Goal: Information Seeking & Learning: Learn about a topic

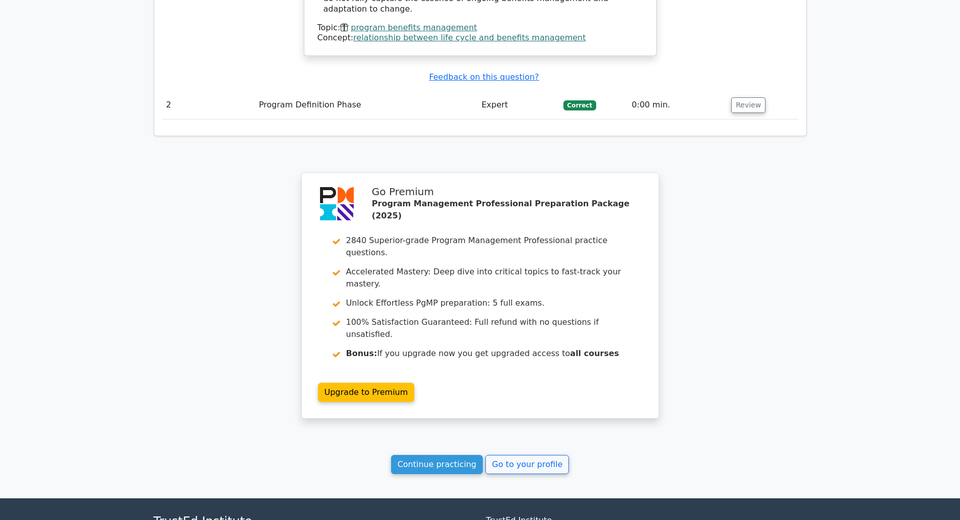
scroll to position [1179, 0]
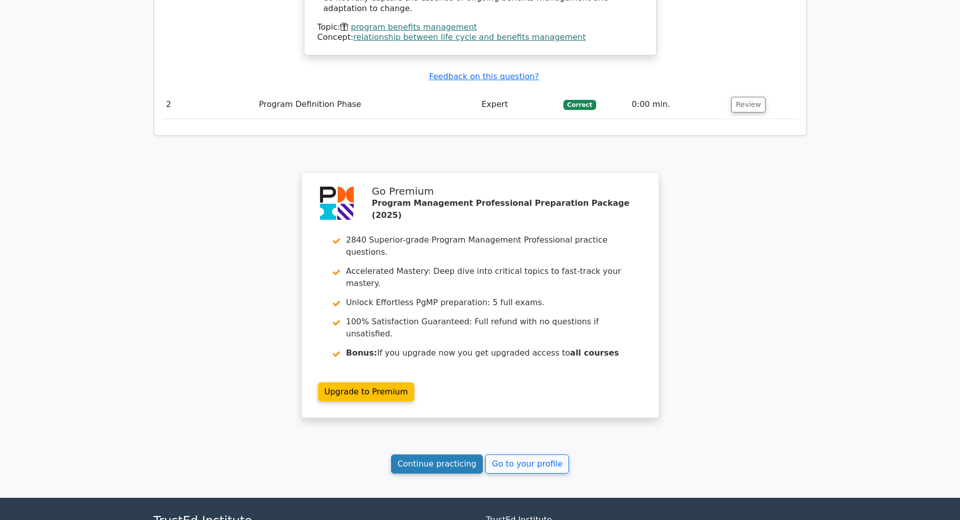
click at [425, 454] on link "Continue practicing" at bounding box center [437, 463] width 92 height 19
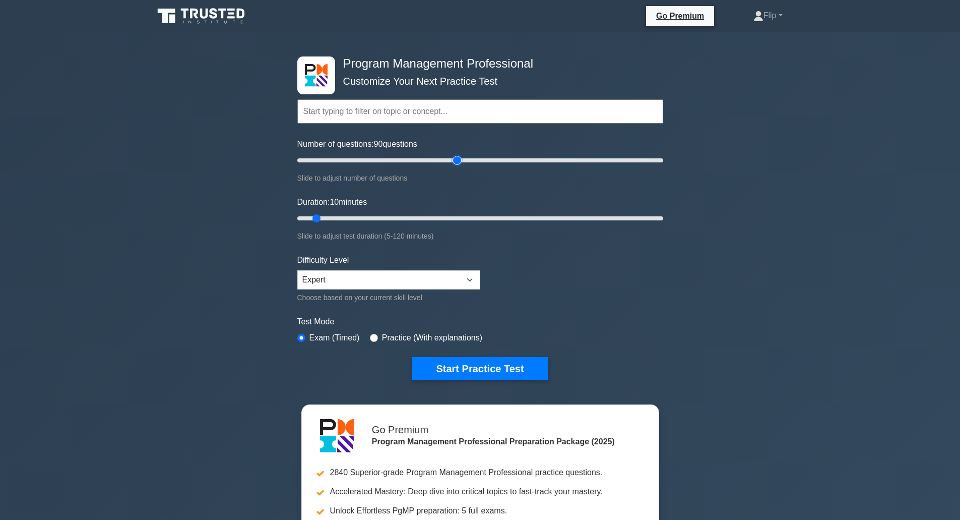
type input "90"
click at [456, 158] on input "Number of questions: 90 questions" at bounding box center [480, 160] width 366 height 12
type input "55"
click at [458, 217] on input "Duration: 55 minutes" at bounding box center [480, 218] width 366 height 12
click at [639, 160] on input "Number of questions: 190 questions" at bounding box center [480, 160] width 366 height 12
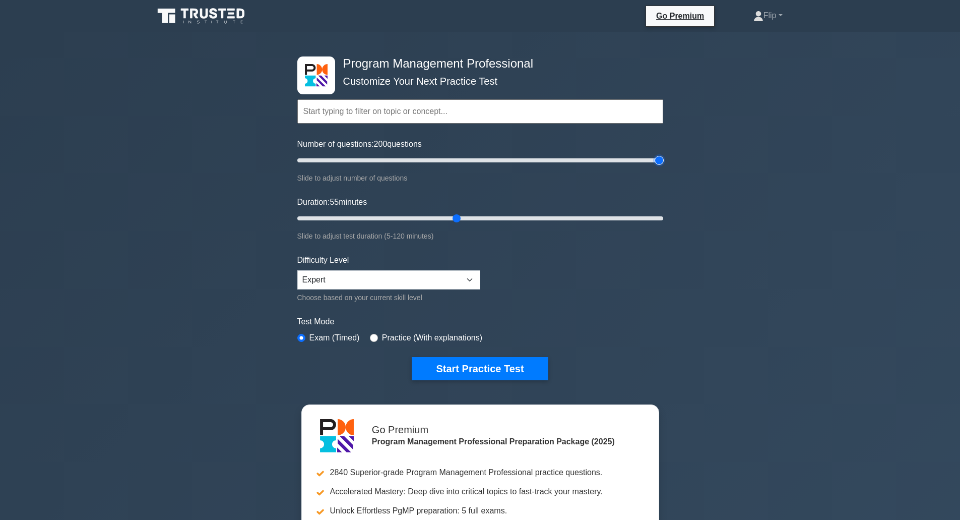
drag, startPoint x: 645, startPoint y: 160, endPoint x: 681, endPoint y: 162, distance: 36.3
type input "200"
click at [663, 162] on input "Number of questions: 200 questions" at bounding box center [480, 160] width 366 height 12
type input "120"
click at [653, 218] on input "Duration: 120 minutes" at bounding box center [480, 218] width 366 height 12
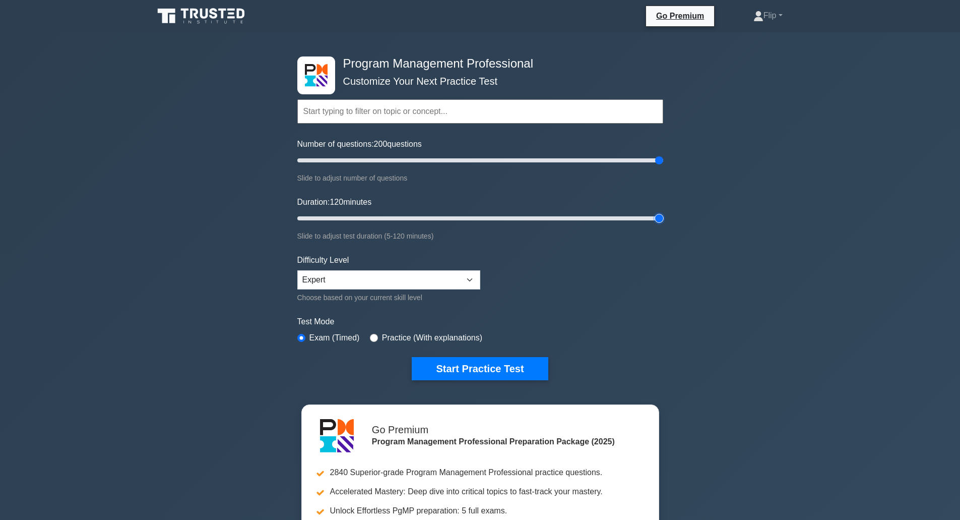
drag, startPoint x: 653, startPoint y: 218, endPoint x: 679, endPoint y: 221, distance: 25.9
click at [663, 221] on input "Duration: 120 minutes" at bounding box center [480, 218] width 366 height 12
drag, startPoint x: 407, startPoint y: 292, endPoint x: 418, endPoint y: 283, distance: 14.7
click at [418, 283] on div "Difficulty Level Beginner Intermediate Expert Choose based on your current skil…" at bounding box center [388, 278] width 183 height 49
click at [418, 283] on select "Beginner Intermediate Expert" at bounding box center [388, 279] width 183 height 19
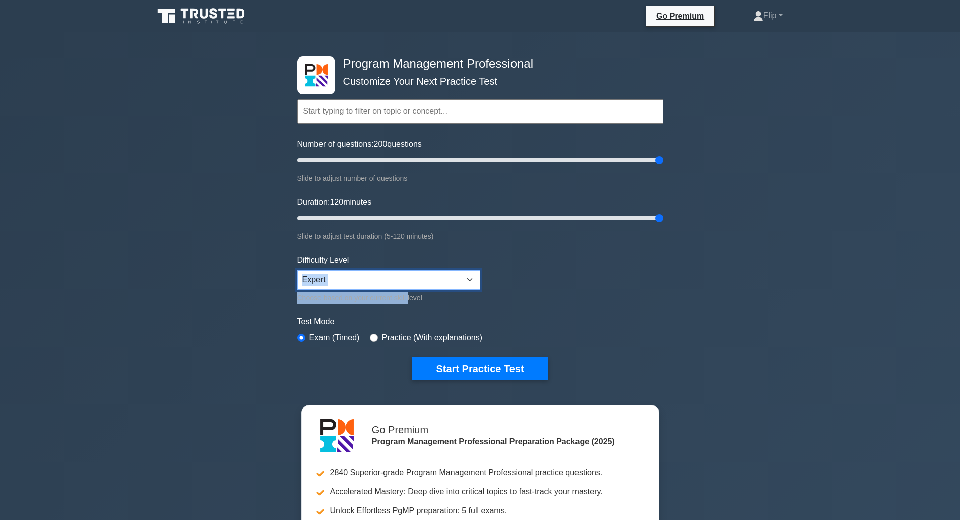
click at [418, 283] on select "Beginner Intermediate Expert" at bounding box center [388, 279] width 183 height 19
click at [372, 339] on input "radio" at bounding box center [374, 338] width 8 height 8
radio input "true"
click at [449, 371] on button "Start Practice Test" at bounding box center [480, 368] width 136 height 23
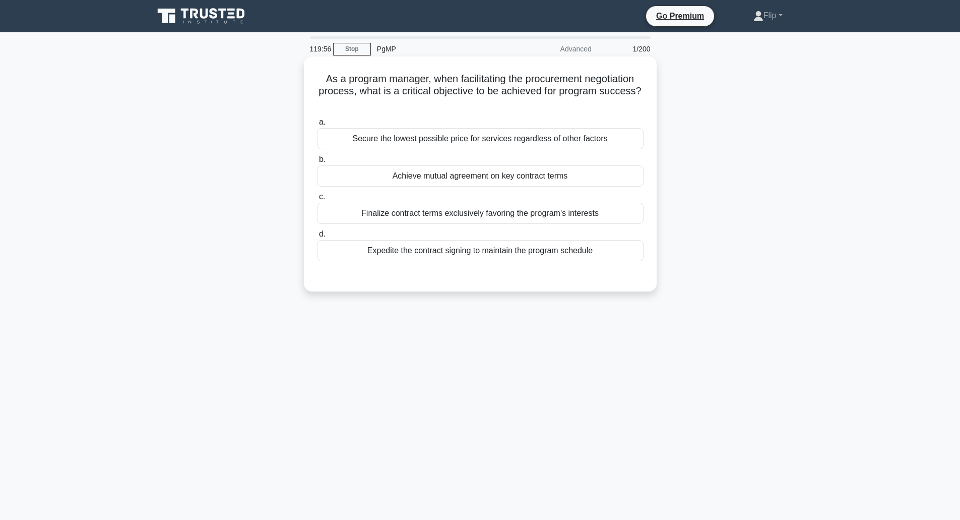
click at [366, 85] on h5 "As a program manager, when facilitating the procurement negotiation process, wh…" at bounding box center [480, 91] width 329 height 37
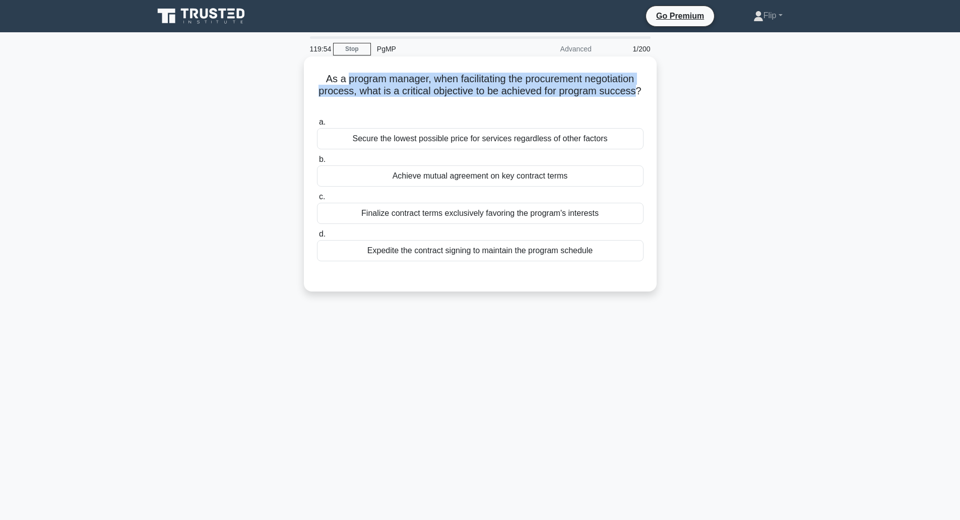
drag, startPoint x: 366, startPoint y: 85, endPoint x: 624, endPoint y: 96, distance: 257.3
click at [624, 96] on h5 "As a program manager, when facilitating the procurement negotiation process, wh…" at bounding box center [480, 91] width 329 height 37
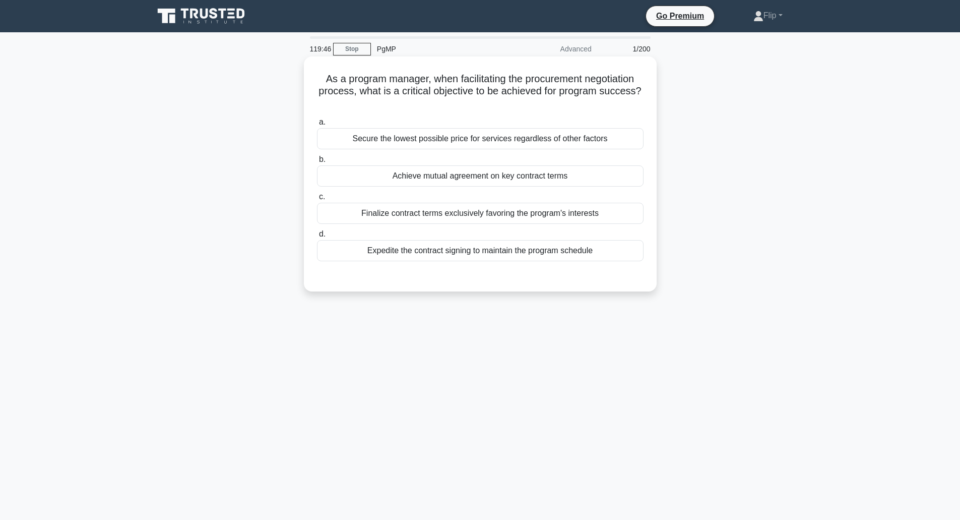
click at [487, 179] on div "Achieve mutual agreement on key contract terms" at bounding box center [480, 175] width 327 height 21
click at [317, 163] on input "b. Achieve mutual agreement on key contract terms" at bounding box center [317, 159] width 0 height 7
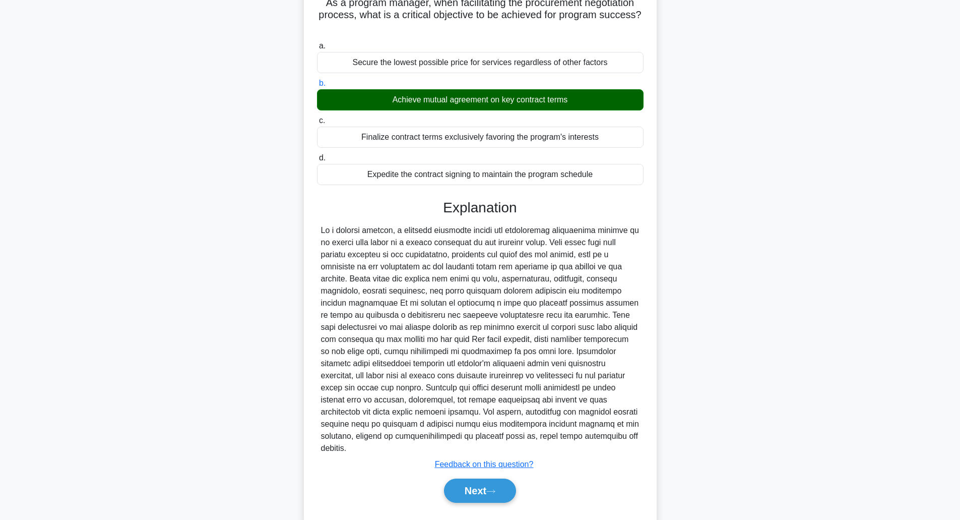
scroll to position [90, 0]
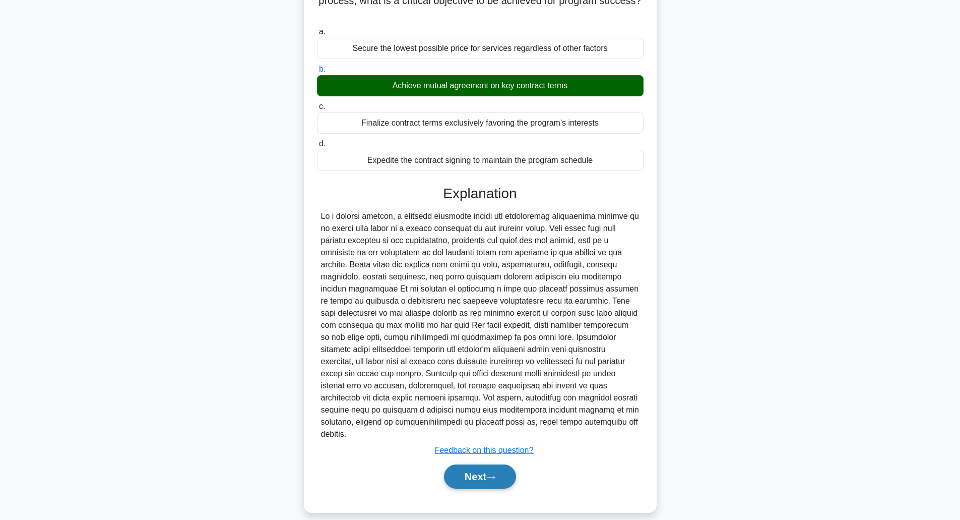
click at [469, 464] on button "Next" at bounding box center [480, 476] width 72 height 24
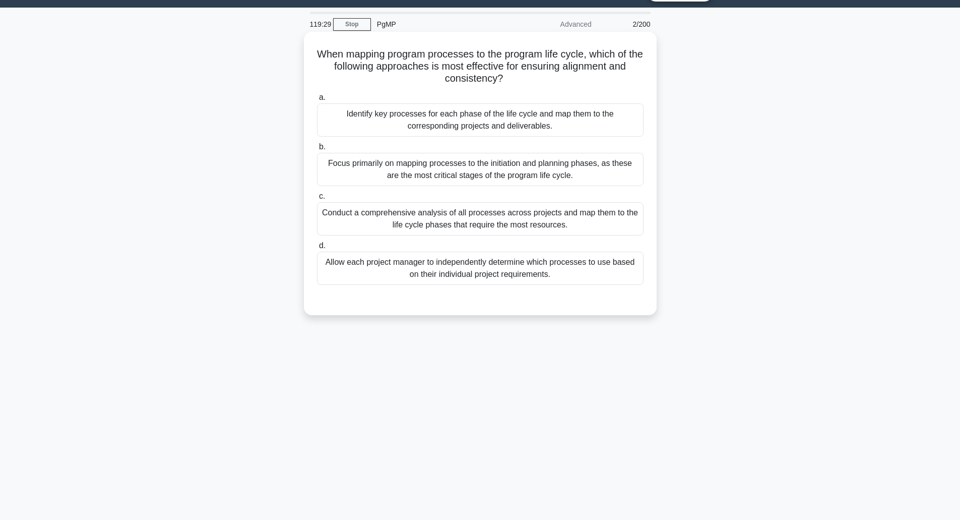
click at [334, 51] on h5 "When mapping program processes to the program life cycle, which of the followin…" at bounding box center [480, 66] width 329 height 37
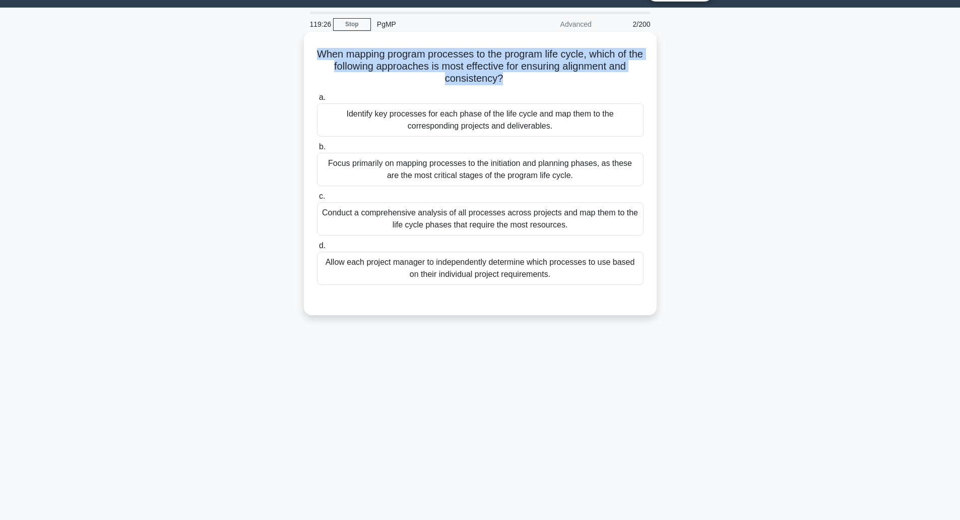
drag, startPoint x: 334, startPoint y: 51, endPoint x: 579, endPoint y: 81, distance: 247.2
click at [579, 81] on h5 "When mapping program processes to the program life cycle, which of the followin…" at bounding box center [480, 66] width 329 height 37
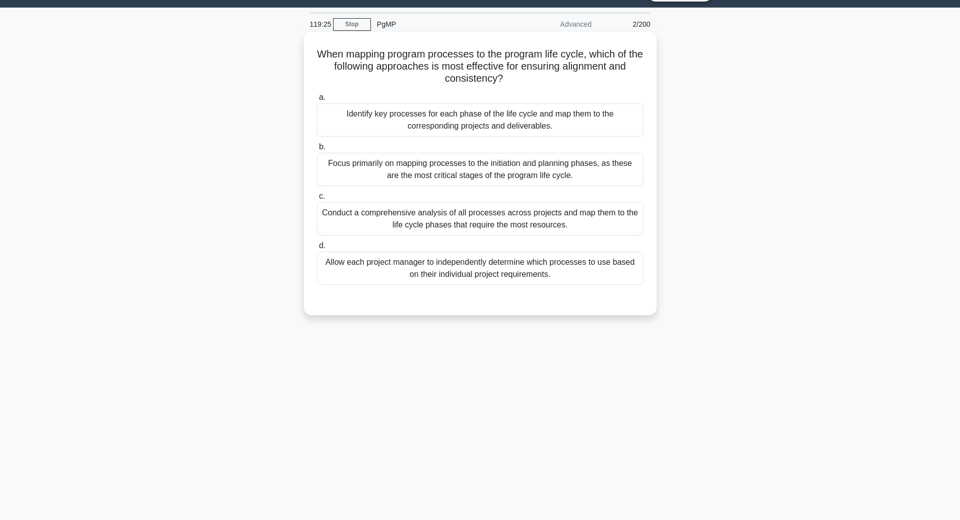
click at [579, 81] on h5 "When mapping program processes to the program life cycle, which of the followin…" at bounding box center [480, 66] width 329 height 37
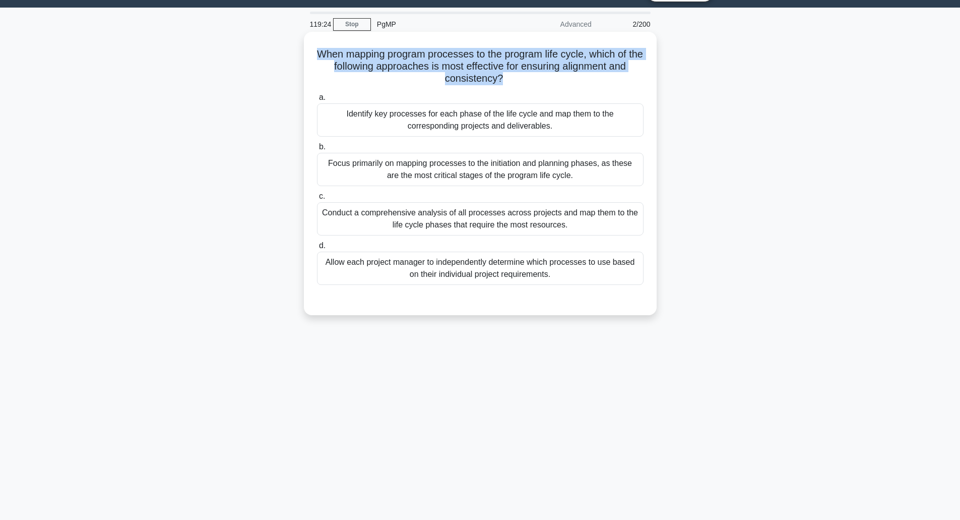
drag, startPoint x: 579, startPoint y: 81, endPoint x: 451, endPoint y: 61, distance: 130.0
click at [451, 61] on h5 "When mapping program processes to the program life cycle, which of the followin…" at bounding box center [480, 66] width 329 height 37
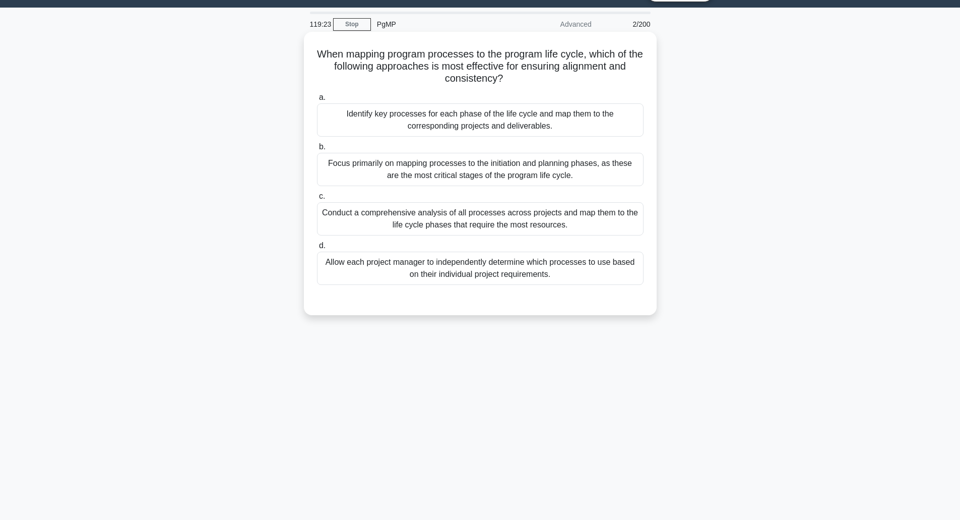
click at [451, 61] on h5 "When mapping program processes to the program life cycle, which of the followin…" at bounding box center [480, 66] width 329 height 37
drag, startPoint x: 451, startPoint y: 61, endPoint x: 502, endPoint y: 57, distance: 51.5
click at [502, 57] on h5 "When mapping program processes to the program life cycle, which of the followin…" at bounding box center [480, 66] width 329 height 37
drag, startPoint x: 502, startPoint y: 57, endPoint x: 507, endPoint y: 79, distance: 21.7
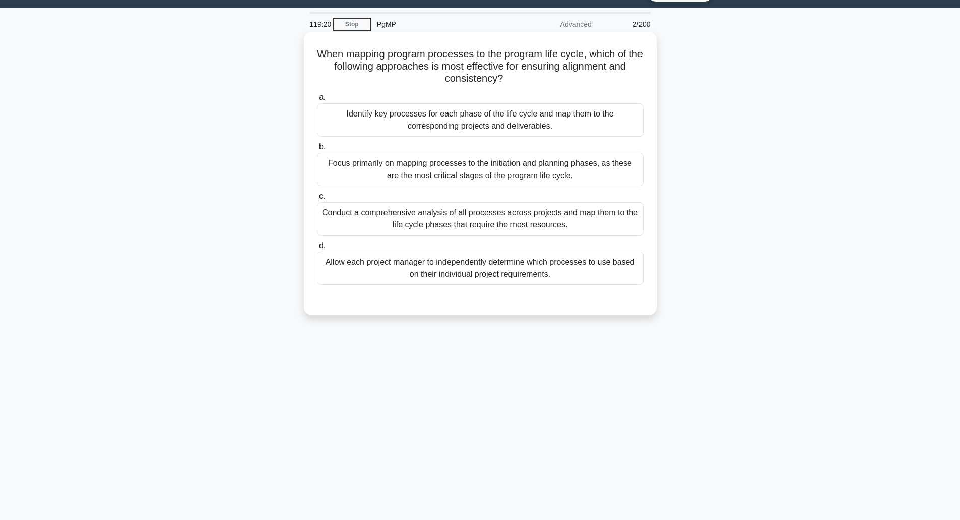
click at [507, 79] on h5 "When mapping program processes to the program life cycle, which of the followin…" at bounding box center [480, 66] width 329 height 37
click at [507, 79] on icon ".spinner_0XTQ{transform-origin:center;animation:spinner_y6GP .75s linear infini…" at bounding box center [509, 79] width 12 height 12
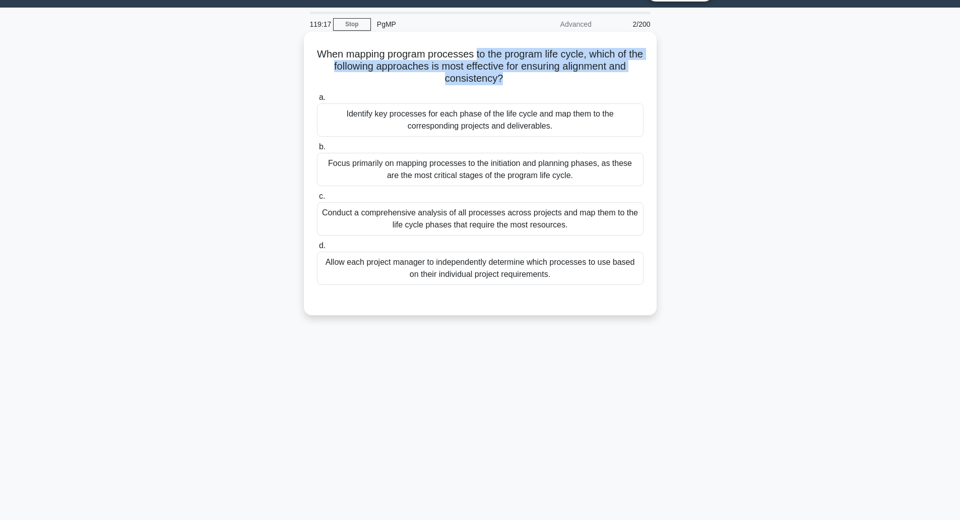
drag, startPoint x: 507, startPoint y: 79, endPoint x: 485, endPoint y: 52, distance: 34.4
click at [485, 52] on h5 "When mapping program processes to the program life cycle, which of the followin…" at bounding box center [480, 66] width 329 height 37
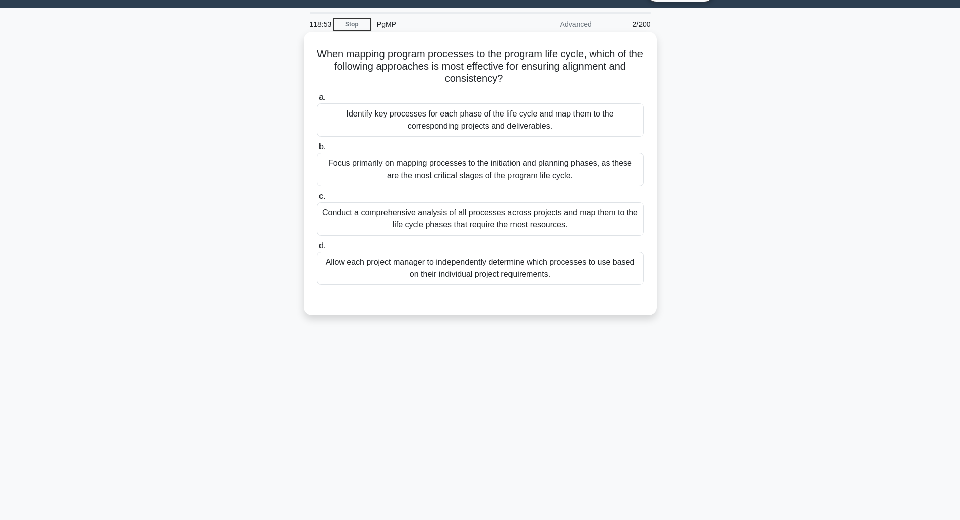
click at [487, 228] on div "Conduct a comprehensive analysis of all processes across projects and map them …" at bounding box center [480, 218] width 327 height 33
click at [317, 200] on input "c. Conduct a comprehensive analysis of all processes across projects and map th…" at bounding box center [317, 196] width 0 height 7
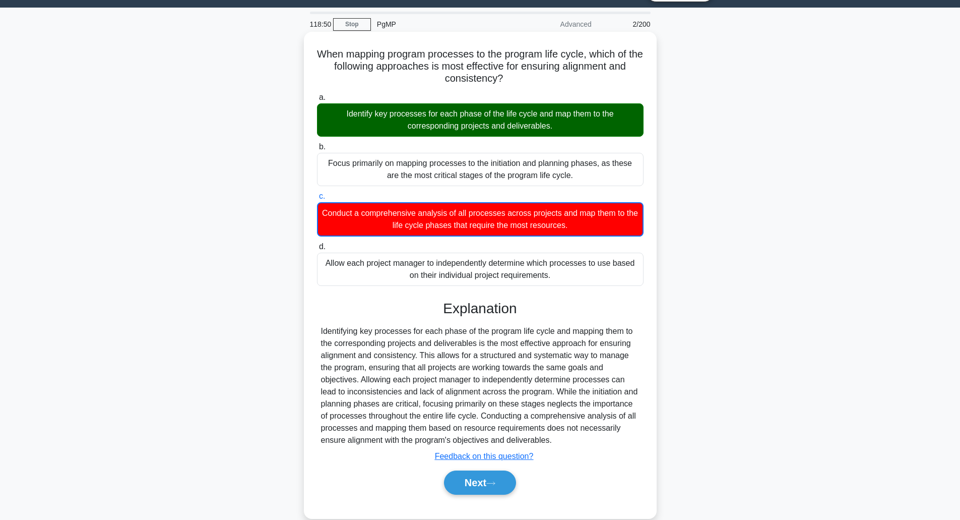
click at [464, 123] on div "Identify key processes for each phase of the life cycle and map them to the cor…" at bounding box center [480, 119] width 327 height 33
click at [317, 101] on input "a. Identify key processes for each phase of the life cycle and map them to the …" at bounding box center [317, 97] width 0 height 7
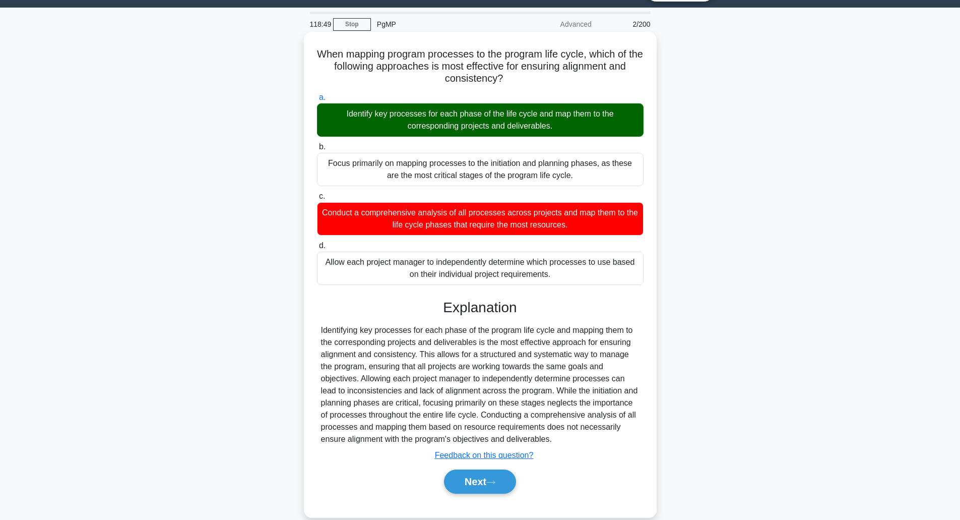
click at [458, 328] on div "Identifying key processes for each phase of the program life cycle and mapping …" at bounding box center [480, 384] width 319 height 121
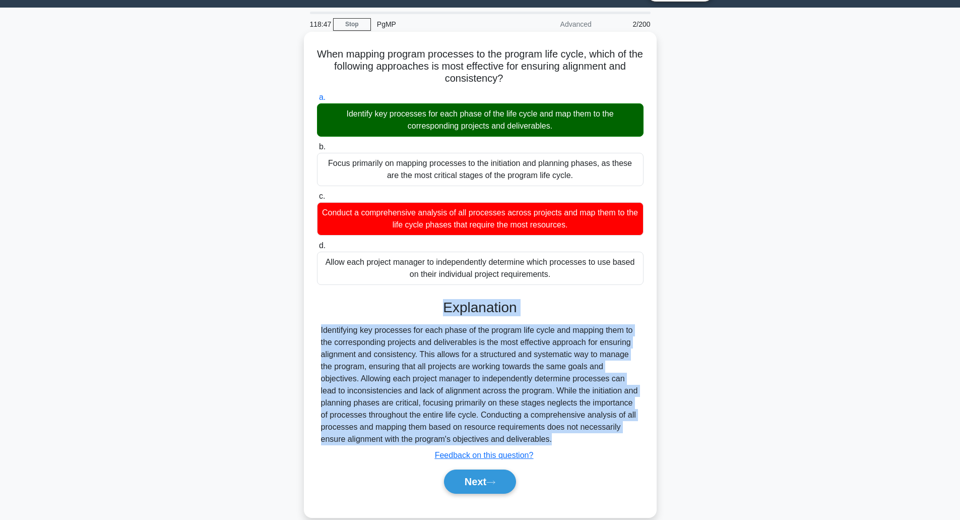
drag, startPoint x: 458, startPoint y: 328, endPoint x: 470, endPoint y: 313, distance: 19.5
click at [470, 313] on div "Explanation Identifying key processes for each phase of the program life cycle …" at bounding box center [480, 398] width 327 height 199
click at [470, 313] on h3 "Explanation" at bounding box center [480, 307] width 315 height 17
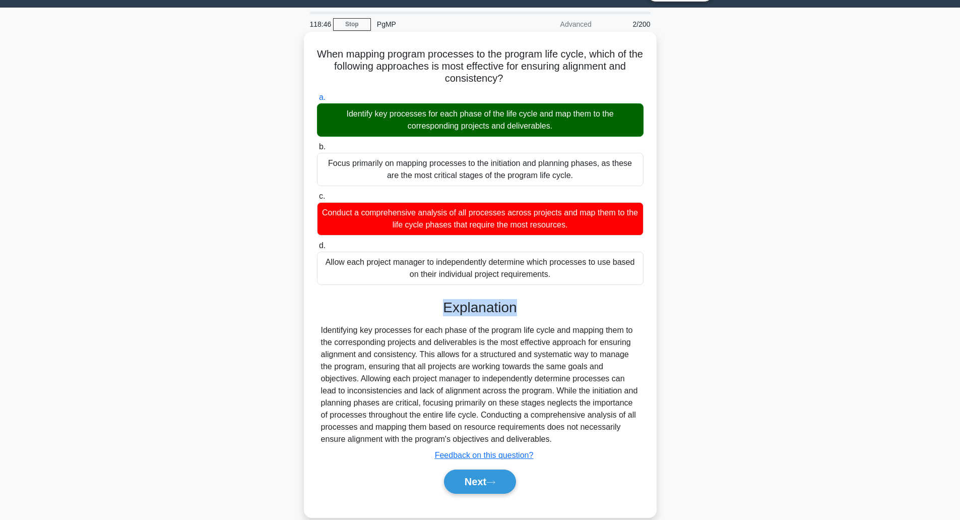
click at [470, 313] on h3 "Explanation" at bounding box center [480, 307] width 315 height 17
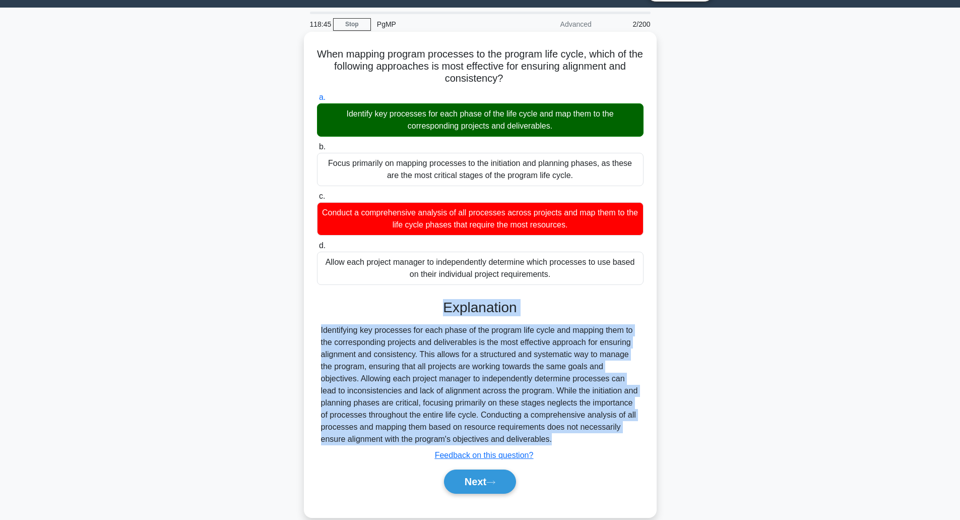
drag, startPoint x: 470, startPoint y: 313, endPoint x: 477, endPoint y: 350, distance: 38.0
click at [477, 350] on div "Explanation Identifying key processes for each phase of the program life cycle …" at bounding box center [480, 398] width 327 height 199
click at [477, 350] on div "Identifying key processes for each phase of the program life cycle and mapping …" at bounding box center [480, 384] width 319 height 121
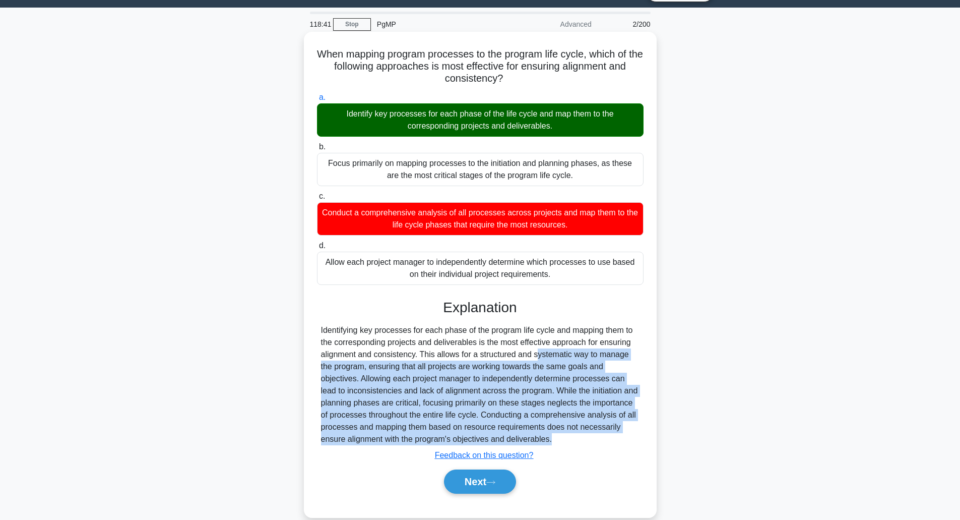
drag, startPoint x: 477, startPoint y: 350, endPoint x: 584, endPoint y: 448, distance: 145.2
click at [584, 448] on div "Explanation Identifying key processes for each phase of the program life cycle …" at bounding box center [480, 398] width 327 height 199
click at [468, 482] on button "Next" at bounding box center [480, 481] width 72 height 24
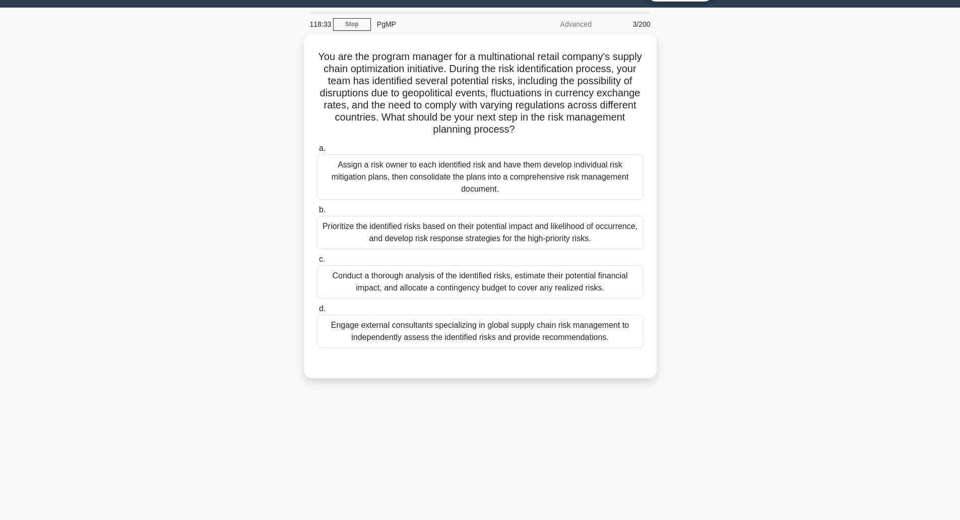
click at [217, 354] on div "You are the program manager for a multinational retail company's supply chain o…" at bounding box center [480, 212] width 665 height 356
click at [341, 76] on h5 "You are the program manager for a multinational retail company's supply chain o…" at bounding box center [480, 91] width 329 height 86
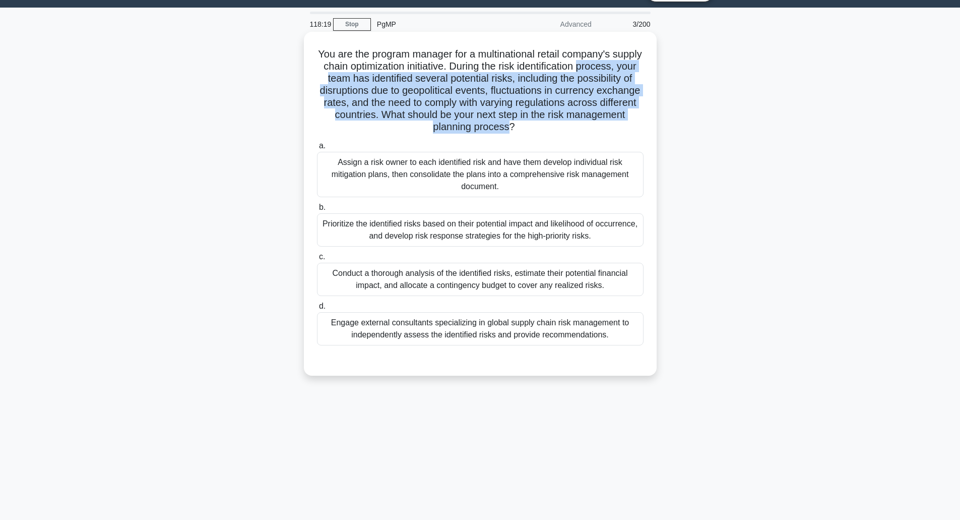
drag, startPoint x: 341, startPoint y: 76, endPoint x: 547, endPoint y: 135, distance: 215.1
click at [547, 135] on div "You are the program manager for a multinational retail company's supply chain o…" at bounding box center [480, 204] width 345 height 336
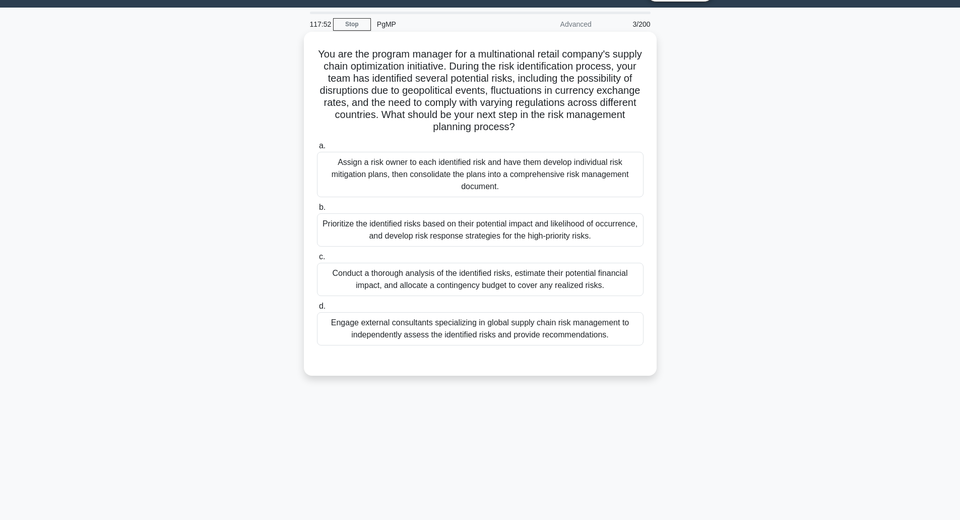
click at [529, 234] on div "Prioritize the identified risks based on their potential impact and likelihood …" at bounding box center [480, 229] width 327 height 33
click at [317, 211] on input "b. Prioritize the identified risks based on their potential impact and likeliho…" at bounding box center [317, 207] width 0 height 7
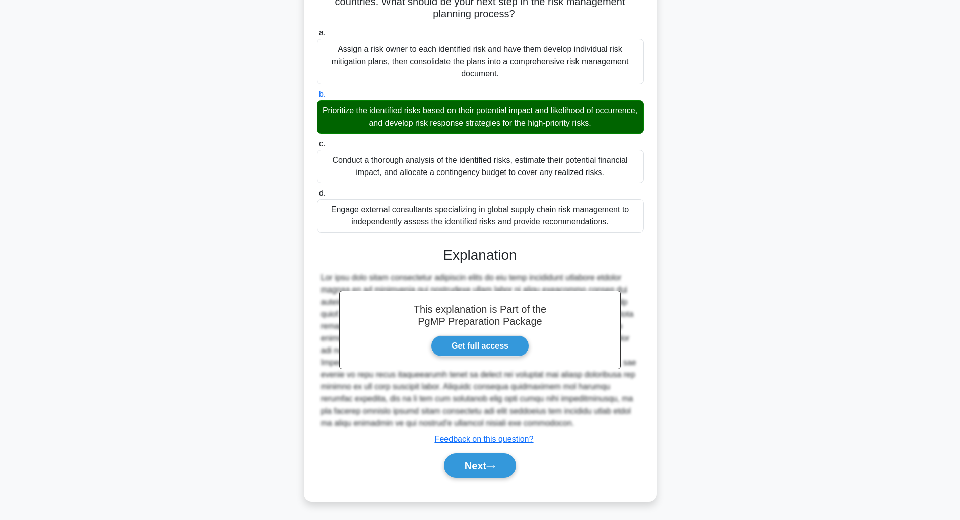
scroll to position [139, 0]
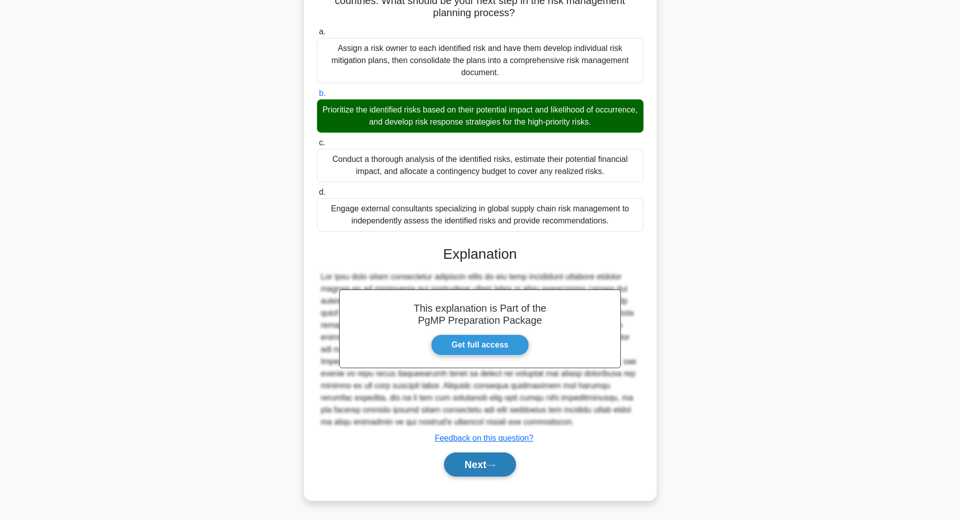
click at [472, 468] on button "Next" at bounding box center [480, 464] width 72 height 24
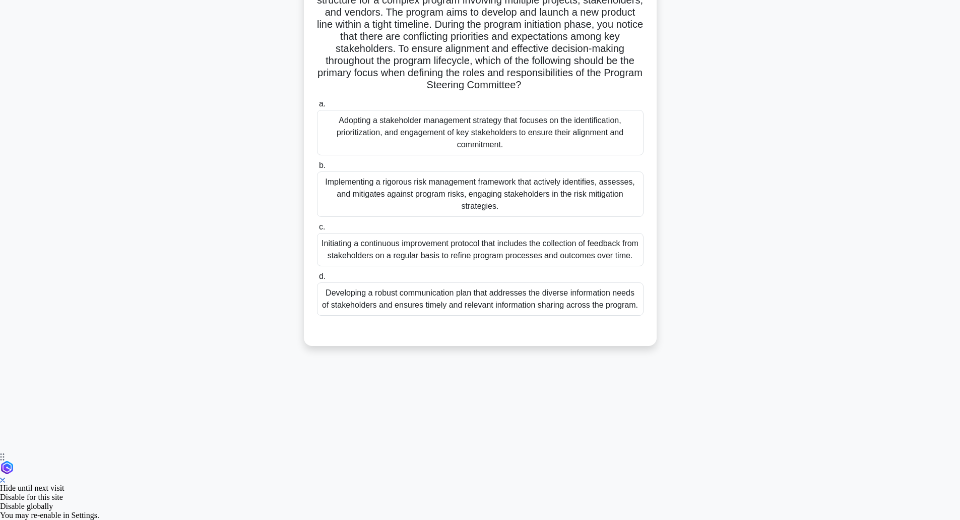
scroll to position [25, 0]
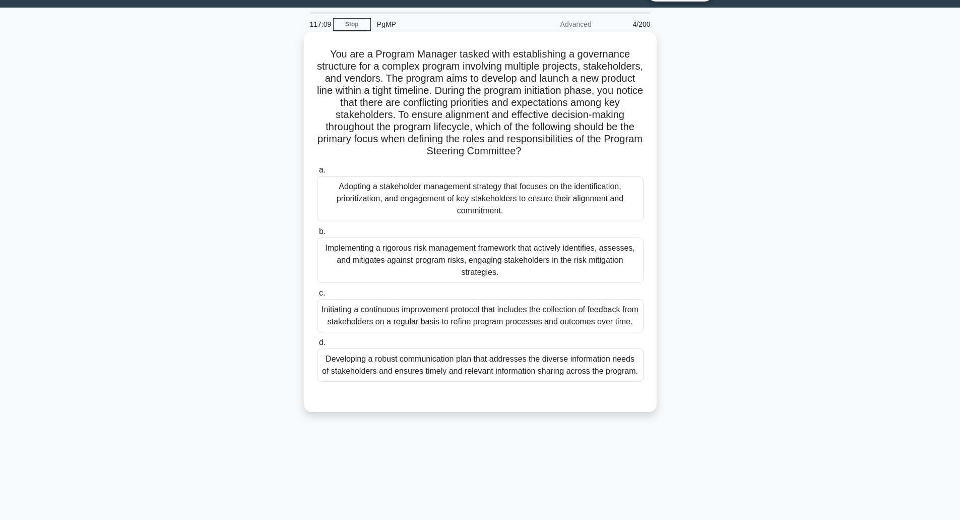
click at [437, 382] on div "Developing a robust communication plan that addresses the diverse information n…" at bounding box center [480, 364] width 327 height 33
click at [317, 346] on input "d. Developing a robust communication plan that addresses the diverse informatio…" at bounding box center [317, 342] width 0 height 7
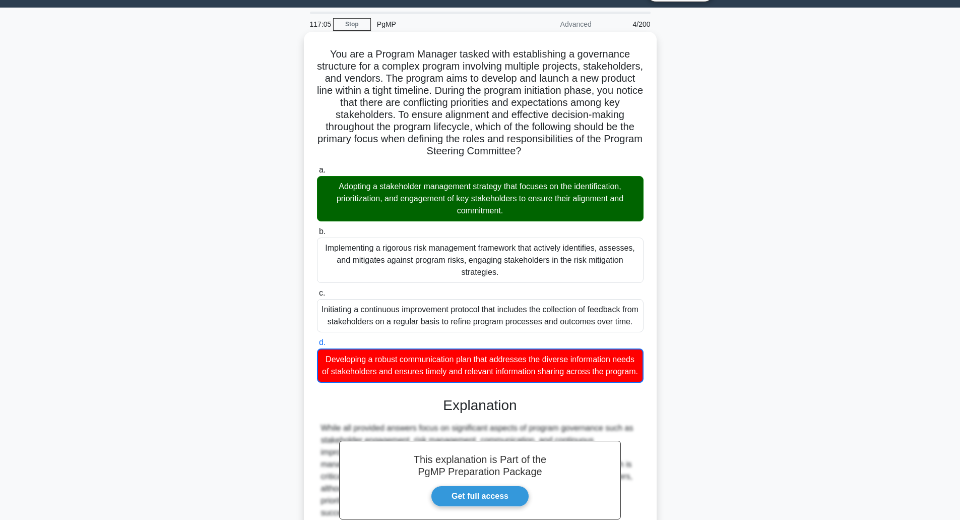
drag, startPoint x: 396, startPoint y: 181, endPoint x: 500, endPoint y: 209, distance: 107.0
click at [500, 209] on div "Adopting a stakeholder management strategy that focuses on the identification, …" at bounding box center [480, 198] width 327 height 45
click at [317, 173] on input "a. Adopting a stakeholder management strategy that focuses on the identificatio…" at bounding box center [317, 170] width 0 height 7
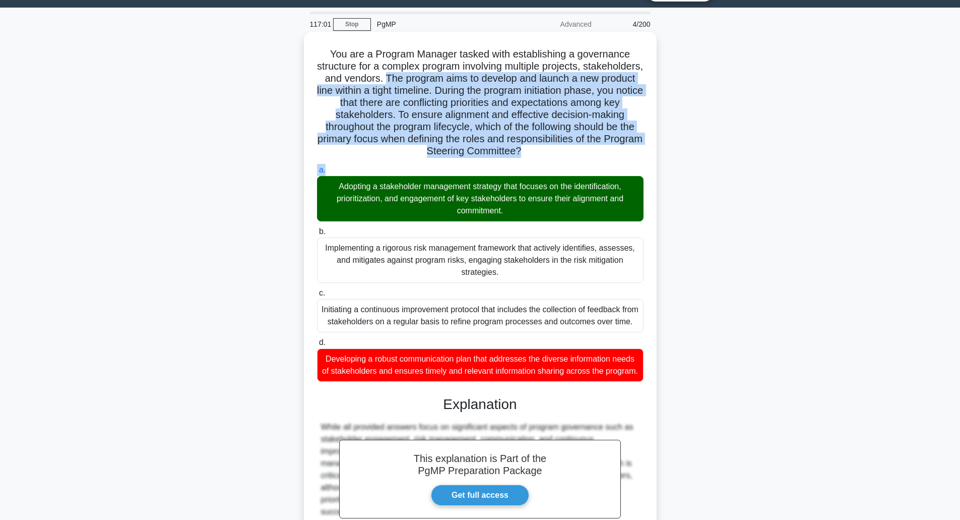
drag, startPoint x: 447, startPoint y: 78, endPoint x: 571, endPoint y: 160, distance: 148.1
click at [571, 160] on div "You are a Program Manager tasked with establishing a governance structure for a…" at bounding box center [480, 323] width 345 height 574
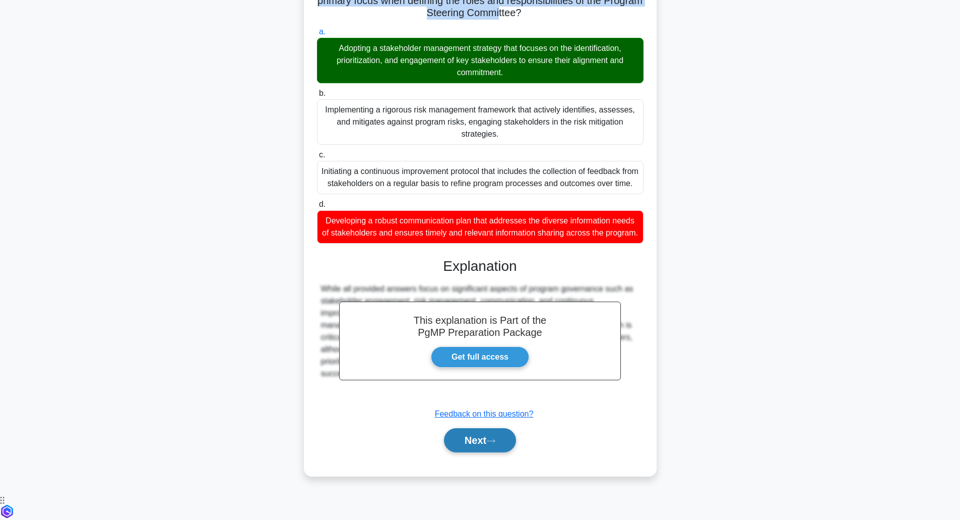
click at [474, 452] on button "Next" at bounding box center [480, 440] width 72 height 24
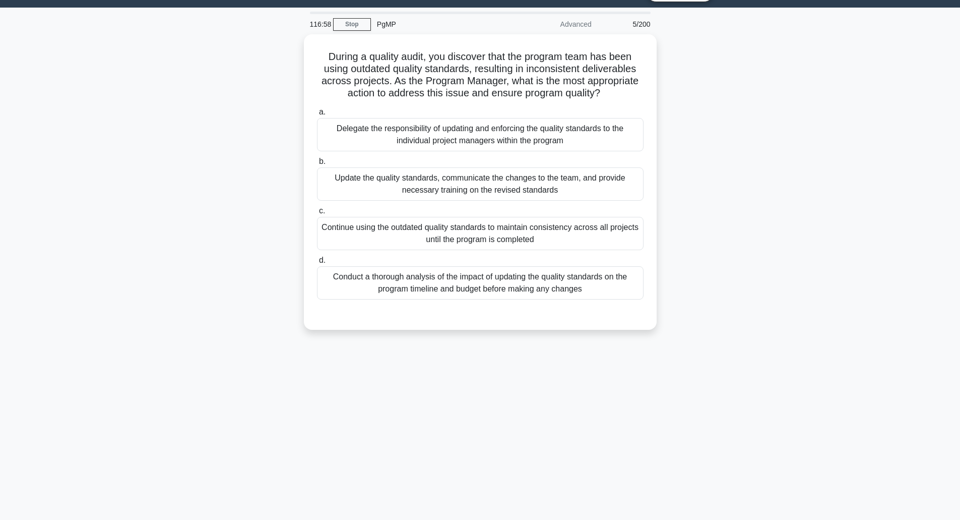
click at [474, 472] on div "116:58 Stop PgMP Advanced 5/200 During a quality audit, you discover that the p…" at bounding box center [480, 264] width 665 height 504
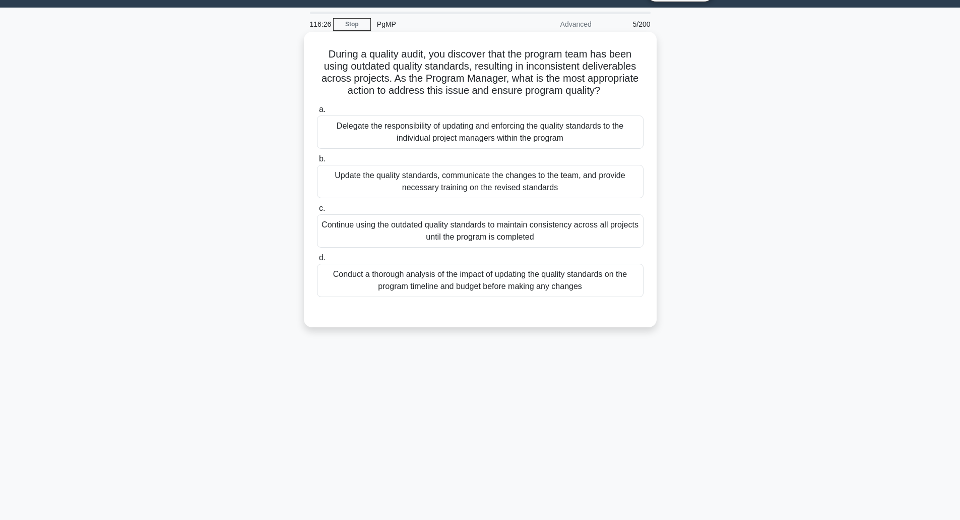
click at [502, 285] on div "Conduct a thorough analysis of the impact of updating the quality standards on …" at bounding box center [480, 280] width 327 height 33
click at [317, 261] on input "d. Conduct a thorough analysis of the impact of updating the quality standards …" at bounding box center [317, 258] width 0 height 7
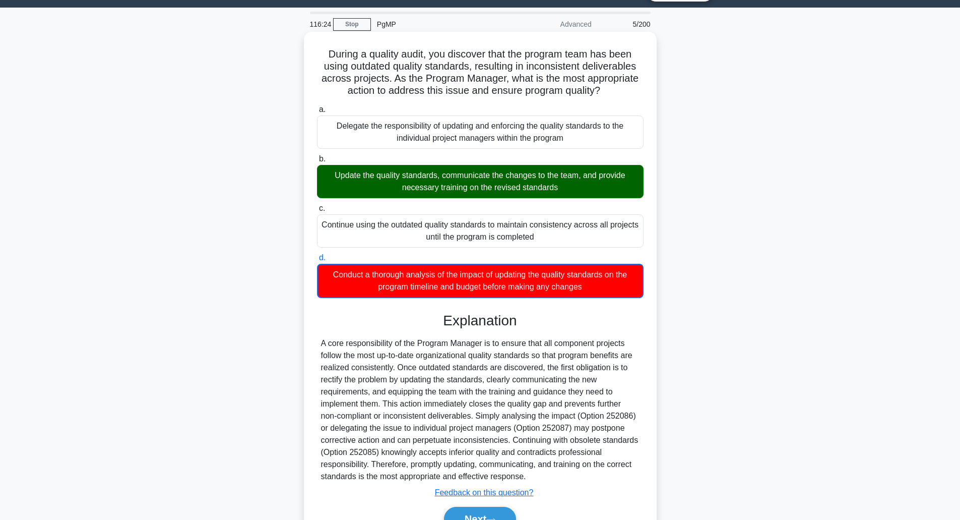
click at [487, 178] on div "Update the quality standards, communicate the changes to the team, and provide …" at bounding box center [480, 181] width 327 height 33
click at [317, 162] on input "b. Update the quality standards, communicate the changes to the team, and provi…" at bounding box center [317, 159] width 0 height 7
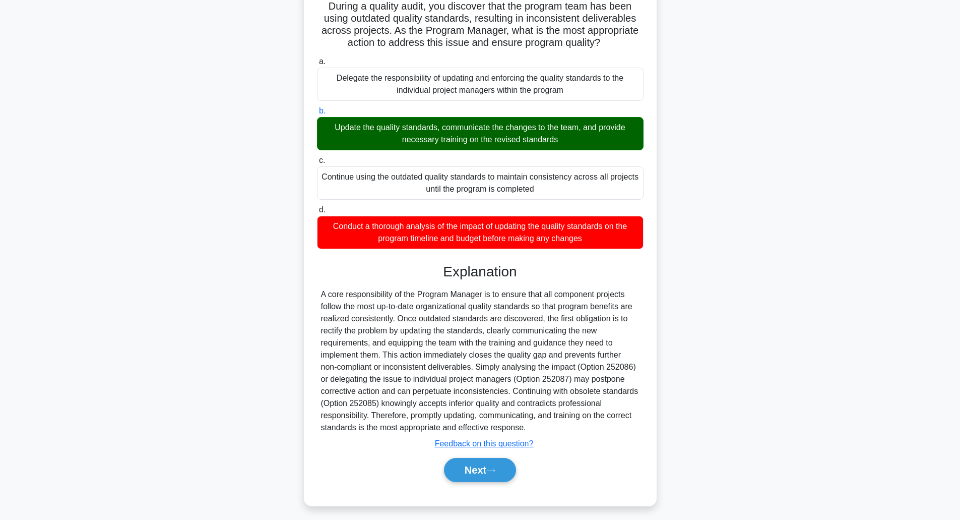
scroll to position [78, 0]
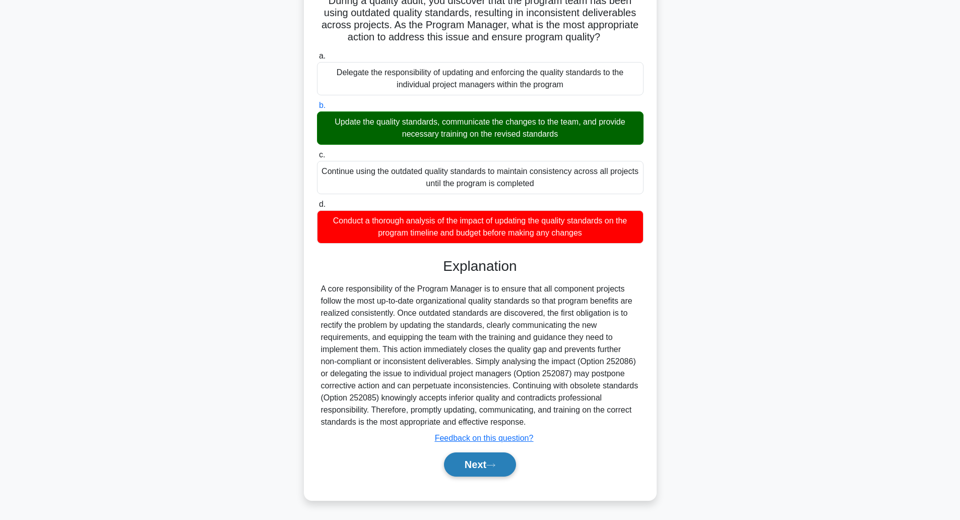
click at [480, 458] on button "Next" at bounding box center [480, 464] width 72 height 24
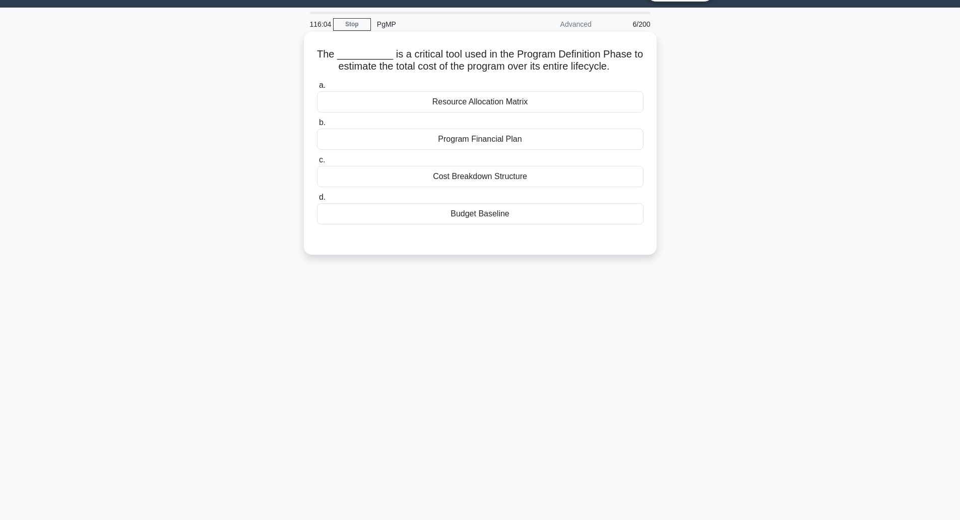
click at [474, 182] on div "Cost Breakdown Structure" at bounding box center [480, 176] width 327 height 21
click at [317, 163] on input "c. Cost Breakdown Structure" at bounding box center [317, 160] width 0 height 7
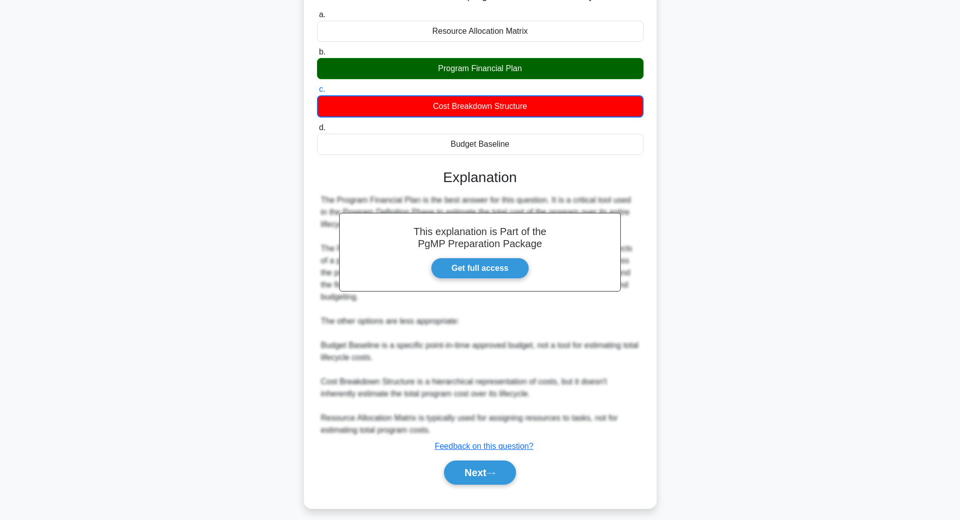
scroll to position [103, 0]
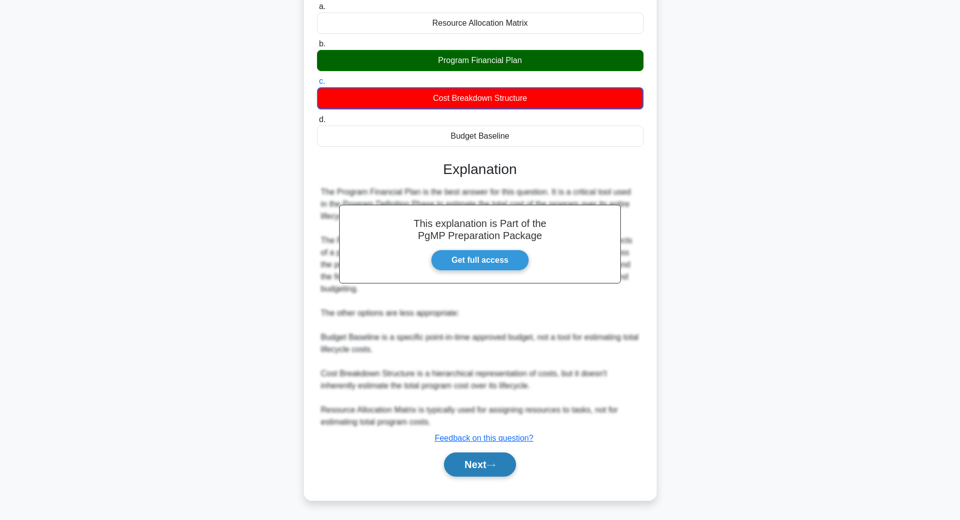
click at [462, 455] on button "Next" at bounding box center [480, 464] width 72 height 24
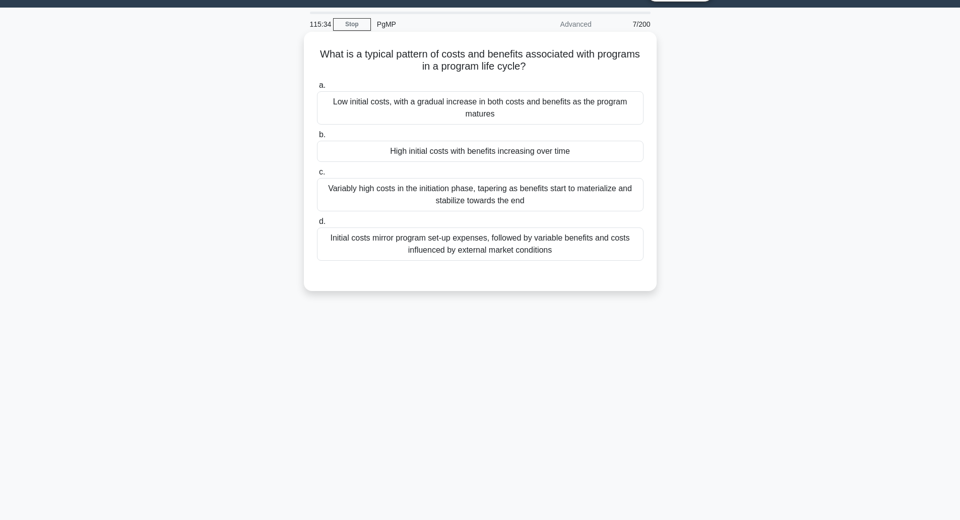
click at [430, 204] on div "Variably high costs in the initiation phase, tapering as benefits start to mate…" at bounding box center [480, 194] width 327 height 33
click at [317, 175] on input "c. Variably high costs in the initiation phase, tapering as benefits start to m…" at bounding box center [317, 172] width 0 height 7
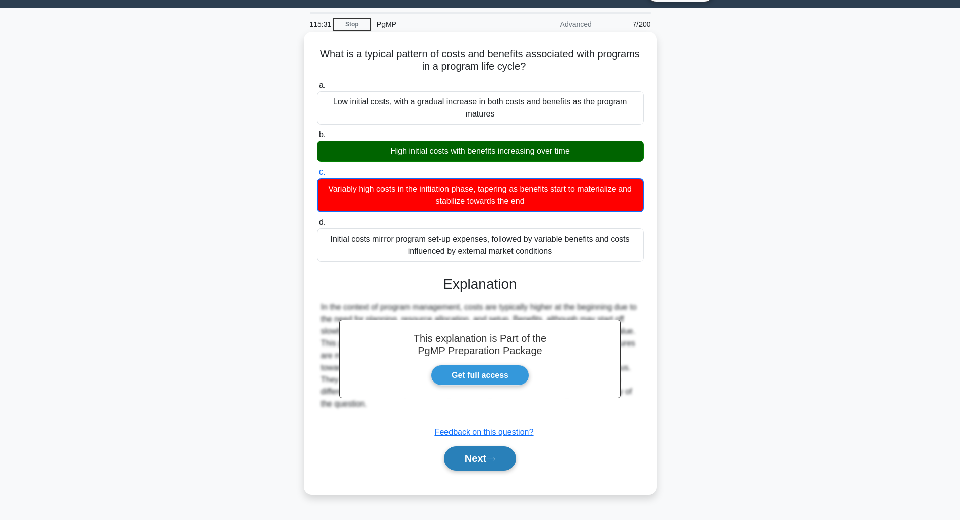
click at [479, 465] on button "Next" at bounding box center [480, 458] width 72 height 24
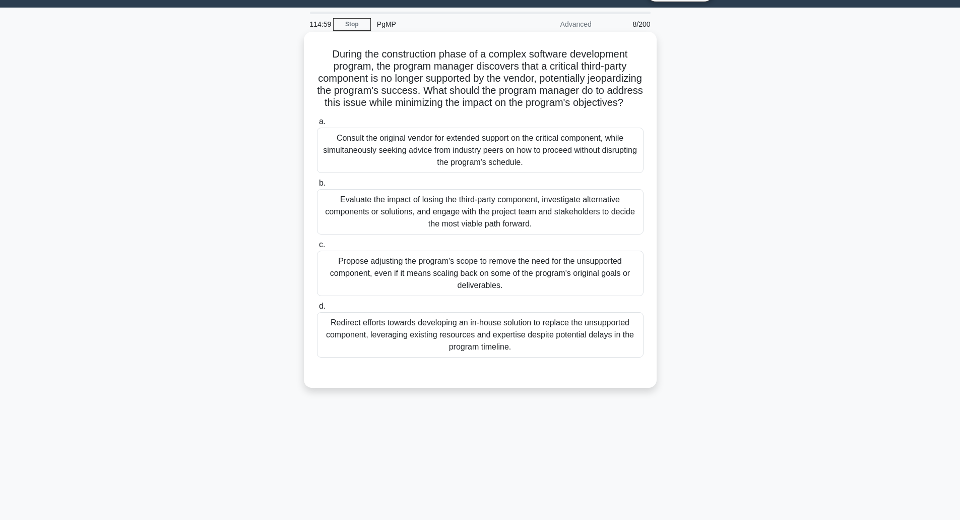
click at [398, 232] on div "Evaluate the impact of losing the third-party component, investigate alternativ…" at bounding box center [480, 211] width 327 height 45
click at [317, 187] on input "b. Evaluate the impact of losing the third-party component, investigate alterna…" at bounding box center [317, 183] width 0 height 7
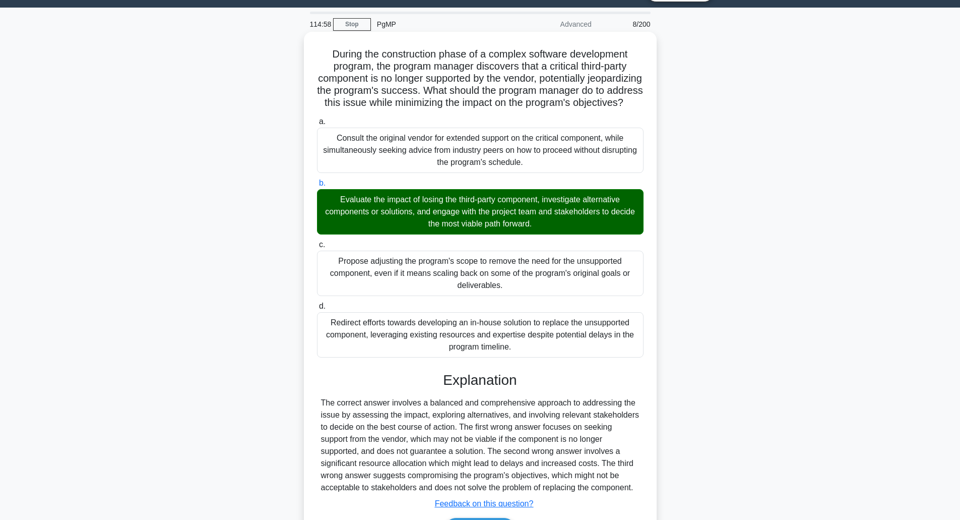
scroll to position [102, 0]
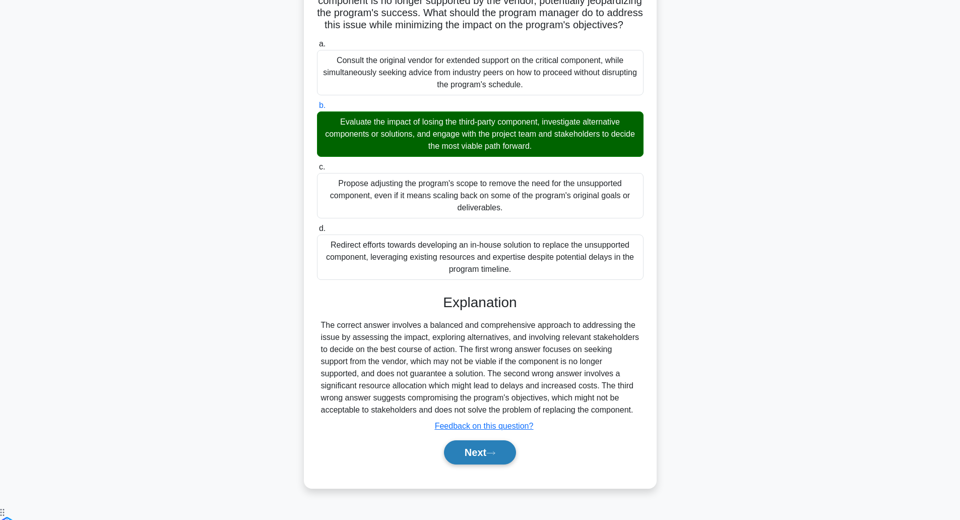
click at [479, 464] on button "Next" at bounding box center [480, 452] width 72 height 24
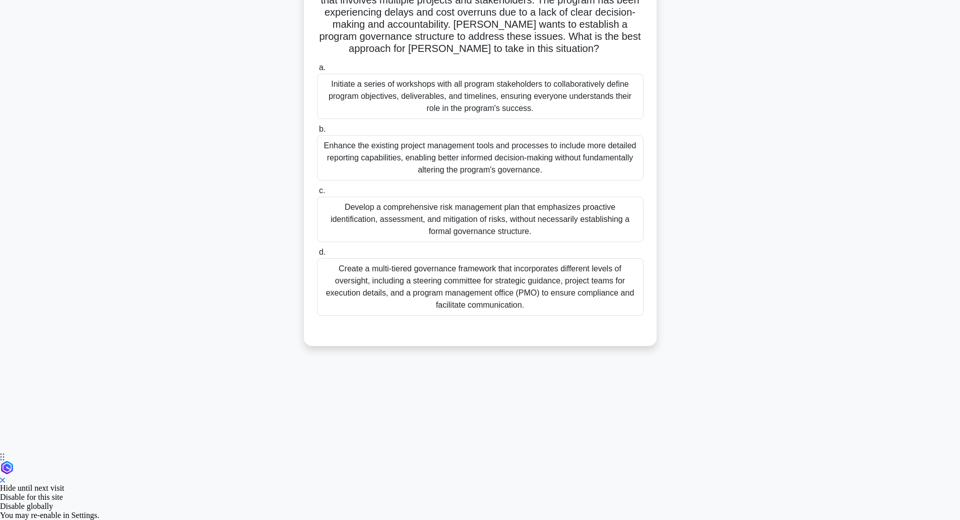
scroll to position [25, 0]
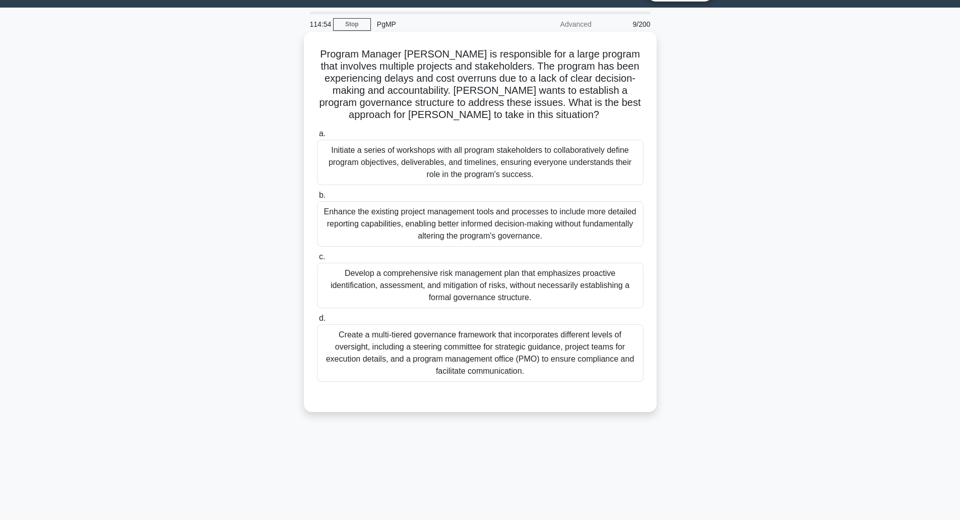
click at [362, 80] on h5 "Program Manager [PERSON_NAME] is responsible for a large program that involves …" at bounding box center [480, 85] width 329 height 74
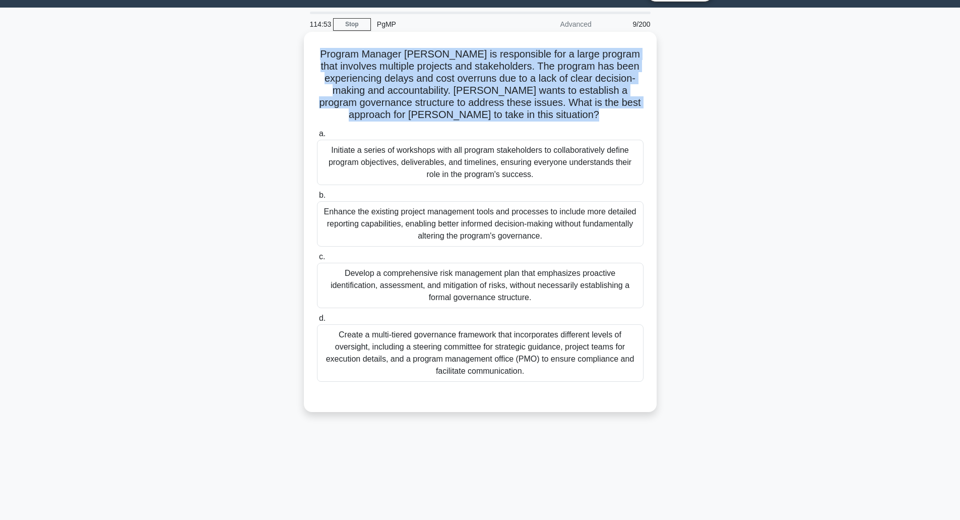
click at [362, 77] on h5 "Program Manager [PERSON_NAME] is responsible for a large program that involves …" at bounding box center [480, 85] width 329 height 74
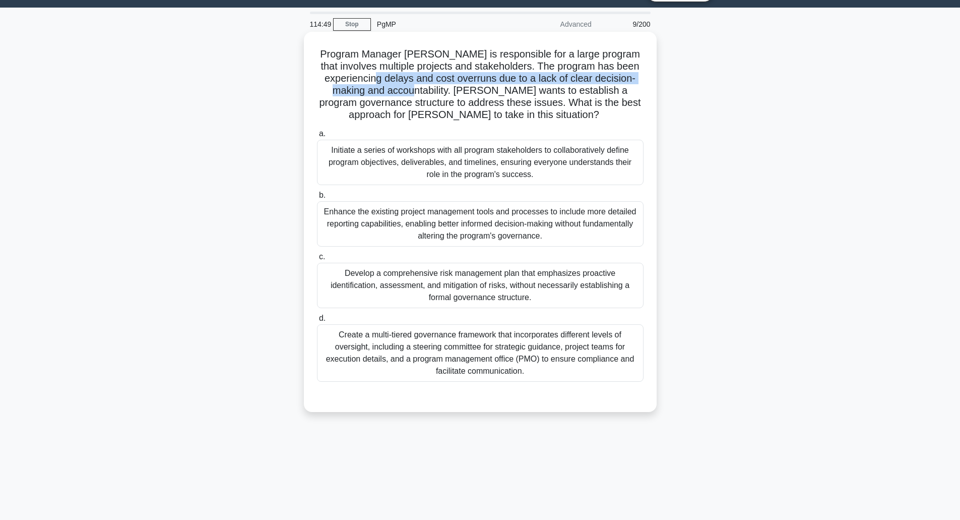
drag, startPoint x: 362, startPoint y: 77, endPoint x: 378, endPoint y: 89, distance: 19.8
click at [378, 89] on h5 "Program Manager [PERSON_NAME] is responsible for a large program that involves …" at bounding box center [480, 85] width 329 height 74
click at [392, 92] on h5 "Program Manager [PERSON_NAME] is responsible for a large program that involves …" at bounding box center [480, 85] width 329 height 74
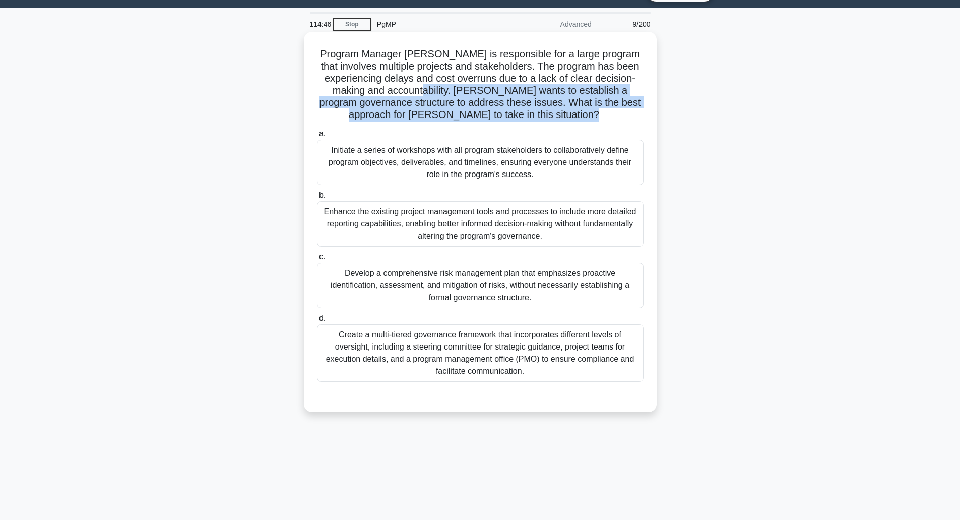
drag, startPoint x: 392, startPoint y: 92, endPoint x: 508, endPoint y: 120, distance: 119.0
click at [508, 120] on h5 "Program Manager [PERSON_NAME] is responsible for a large program that involves …" at bounding box center [480, 85] width 329 height 74
click at [599, 120] on icon ".spinner_0XTQ{transform-origin:center;animation:spinner_y6GP .75s linear infini…" at bounding box center [605, 115] width 12 height 12
drag, startPoint x: 508, startPoint y: 120, endPoint x: 393, endPoint y: 93, distance: 118.1
click at [393, 93] on h5 "Program Manager [PERSON_NAME] is responsible for a large program that involves …" at bounding box center [480, 85] width 329 height 74
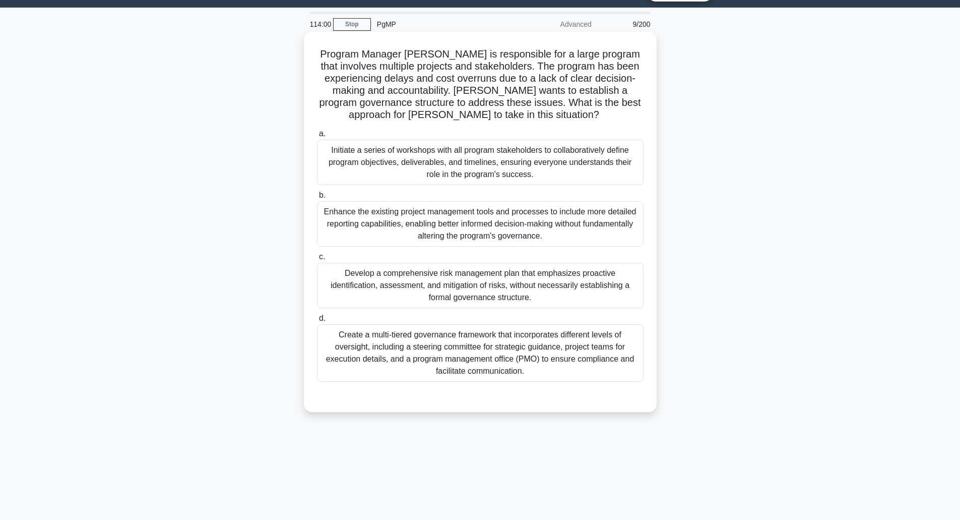
click at [423, 372] on div "Create a multi-tiered governance framework that incorporates different levels o…" at bounding box center [480, 352] width 327 height 57
click at [317, 322] on input "d. Create a multi-tiered governance framework that incorporates different level…" at bounding box center [317, 318] width 0 height 7
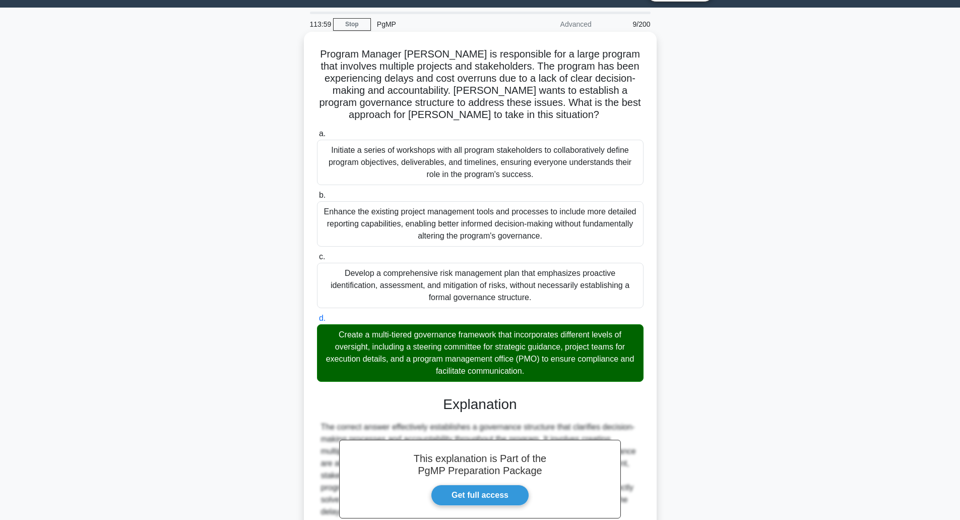
scroll to position [139, 0]
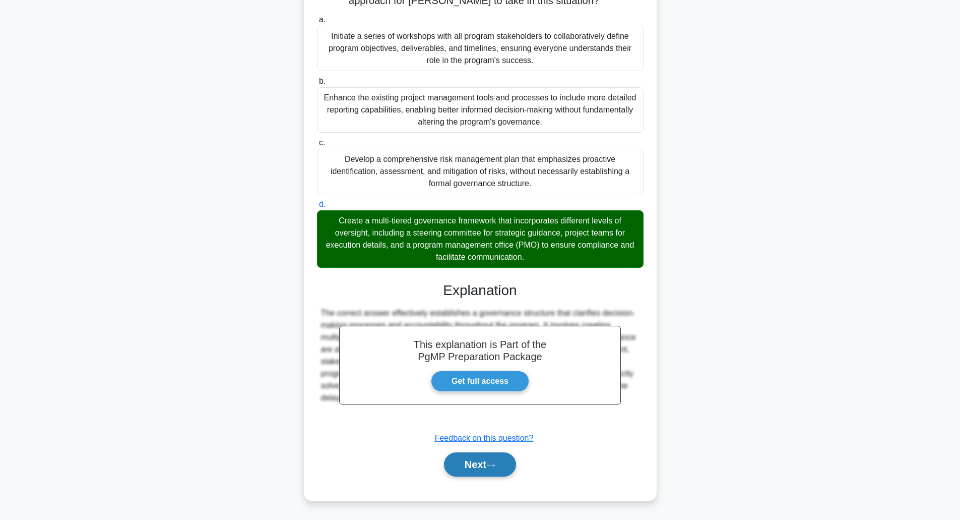
click at [466, 464] on button "Next" at bounding box center [480, 464] width 72 height 24
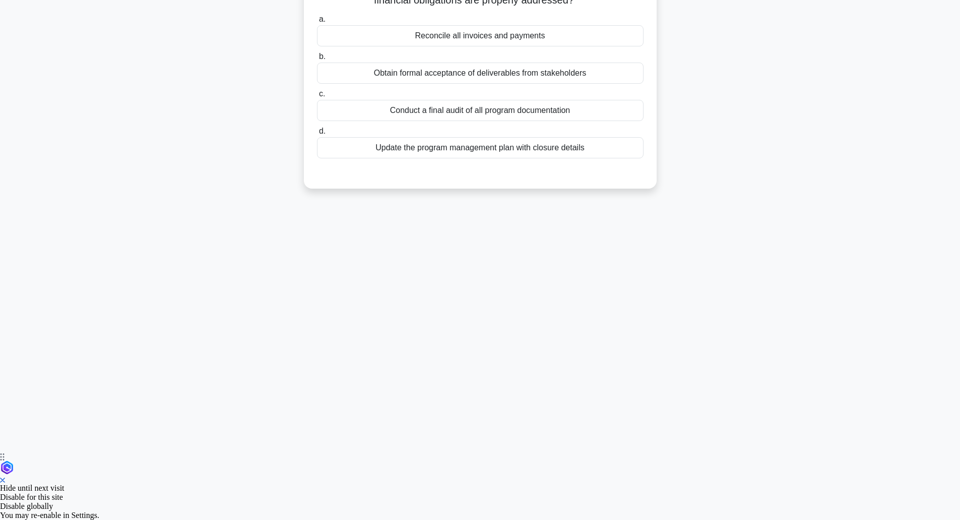
scroll to position [25, 0]
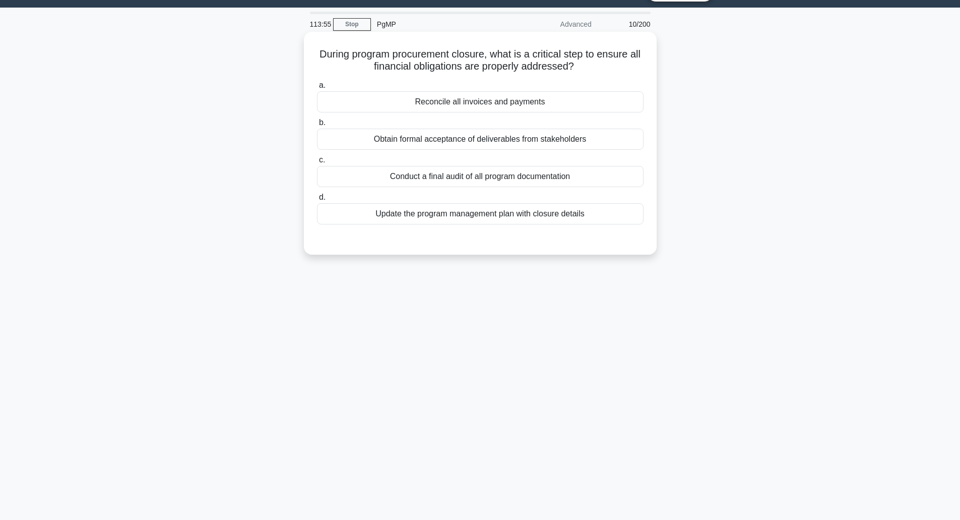
click at [378, 63] on h5 "During program procurement closure, what is a critical step to ensure all finan…" at bounding box center [480, 60] width 329 height 25
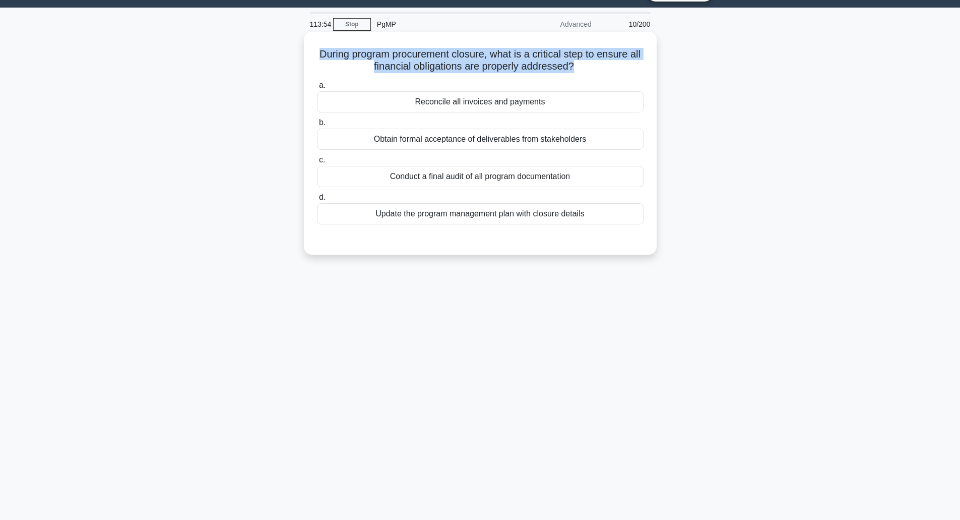
click at [378, 63] on h5 "During program procurement closure, what is a critical step to ensure all finan…" at bounding box center [480, 60] width 329 height 25
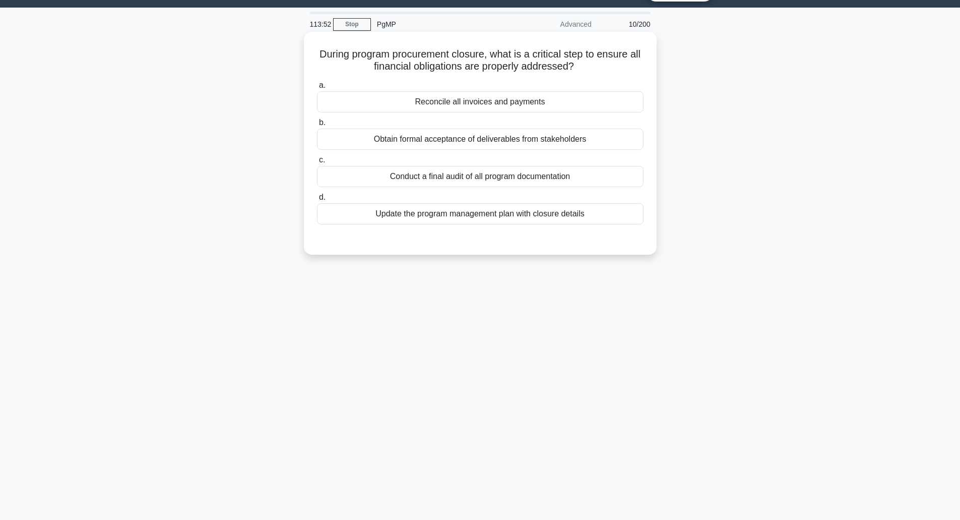
click at [378, 63] on h5 "During program procurement closure, what is a critical step to ensure all finan…" at bounding box center [480, 60] width 329 height 25
drag, startPoint x: 378, startPoint y: 63, endPoint x: 392, endPoint y: 74, distance: 18.4
click at [392, 73] on h5 "During program procurement closure, what is a critical step to ensure all finan…" at bounding box center [480, 60] width 329 height 25
click at [405, 140] on div "Obtain formal acceptance of deliverables from stakeholders" at bounding box center [480, 139] width 327 height 21
click at [317, 126] on input "b. Obtain formal acceptance of deliverables from stakeholders" at bounding box center [317, 122] width 0 height 7
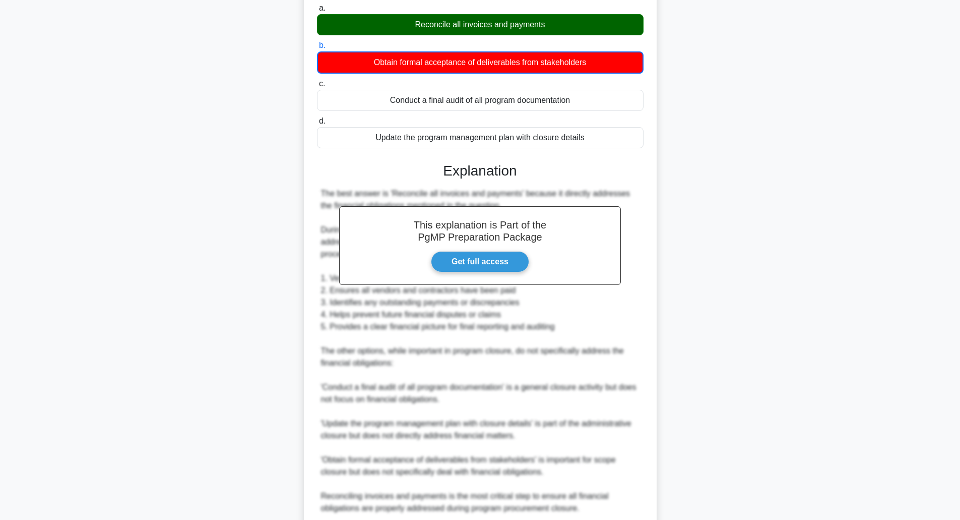
scroll to position [188, 0]
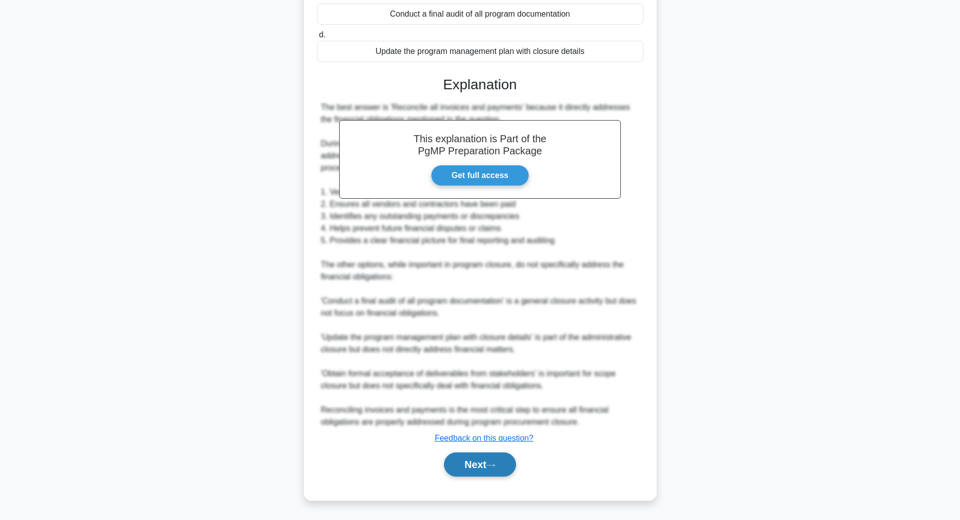
click at [486, 462] on button "Next" at bounding box center [480, 464] width 72 height 24
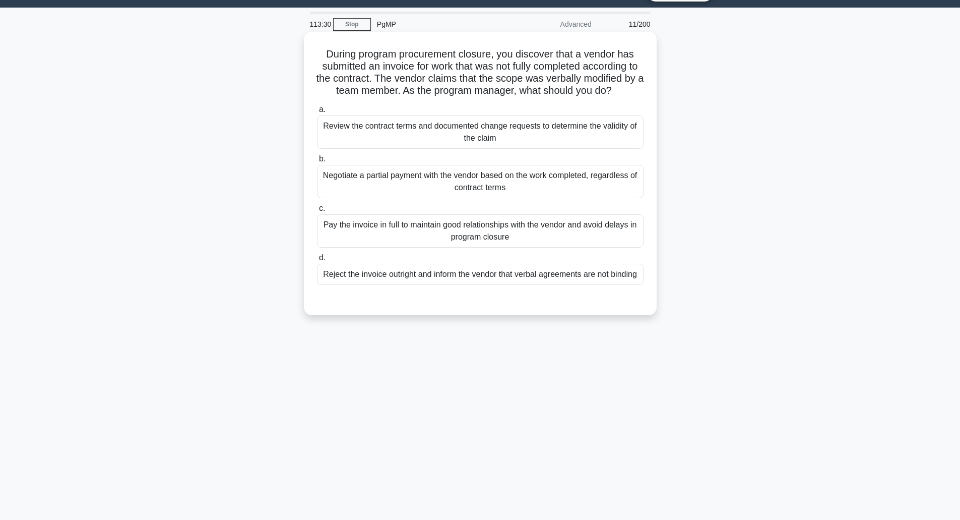
click at [430, 52] on h5 "During program procurement closure, you discover that a vendor has submitted an…" at bounding box center [480, 72] width 329 height 49
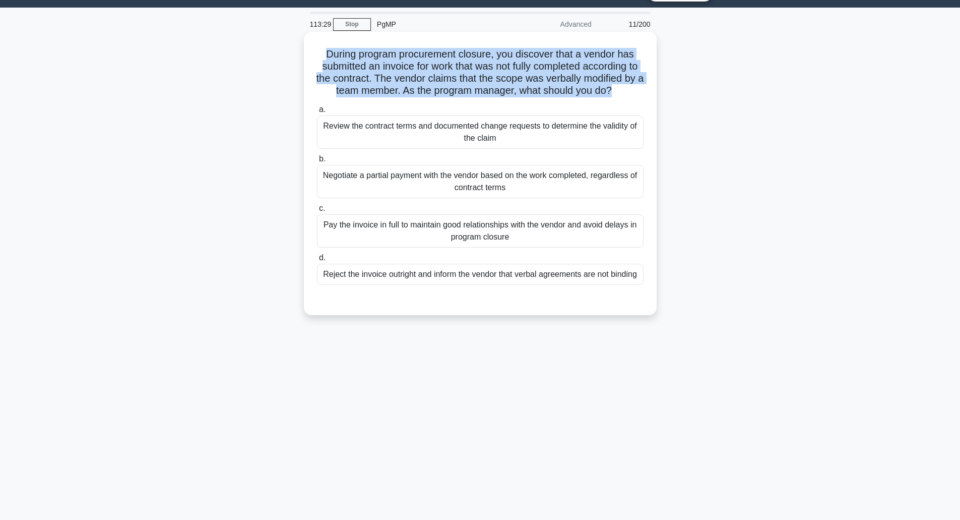
click at [430, 52] on h5 "During program procurement closure, you discover that a vendor has submitted an…" at bounding box center [480, 72] width 329 height 49
click at [395, 79] on h5 "During program procurement closure, you discover that a vendor has submitted an…" at bounding box center [480, 72] width 329 height 49
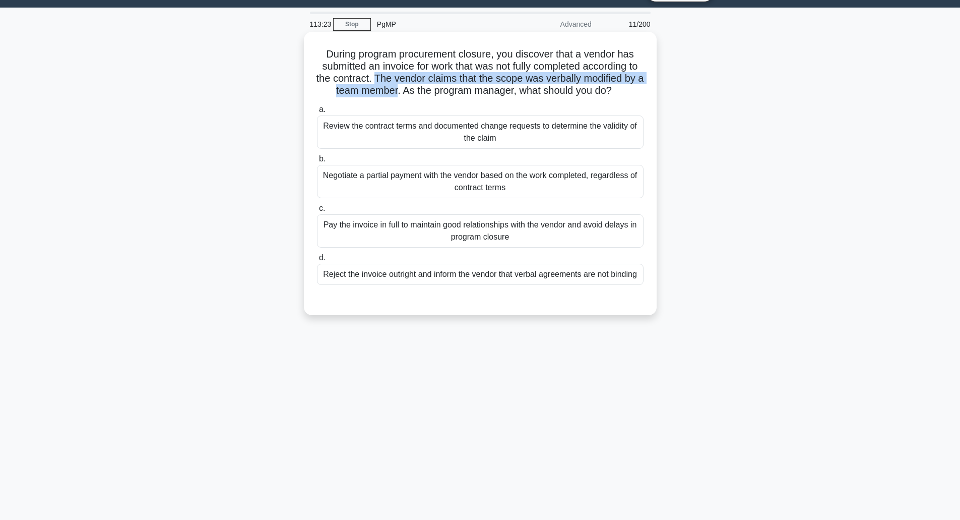
drag, startPoint x: 395, startPoint y: 79, endPoint x: 403, endPoint y: 94, distance: 17.4
click at [403, 94] on h5 "During program procurement closure, you discover that a vendor has submitted an…" at bounding box center [480, 72] width 329 height 49
click at [431, 186] on div "Negotiate a partial payment with the vendor based on the work completed, regard…" at bounding box center [480, 181] width 327 height 33
click at [317, 162] on input "b. Negotiate a partial payment with the vendor based on the work completed, reg…" at bounding box center [317, 159] width 0 height 7
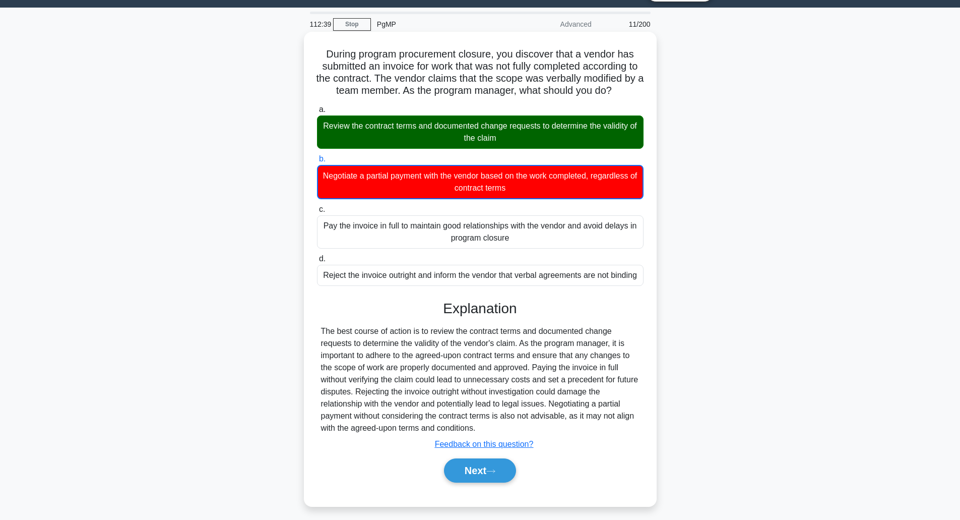
click at [445, 144] on div "Review the contract terms and documented change requests to determine the valid…" at bounding box center [480, 131] width 327 height 33
click at [317, 113] on input "a. Review the contract terms and documented change requests to determine the va…" at bounding box center [317, 109] width 0 height 7
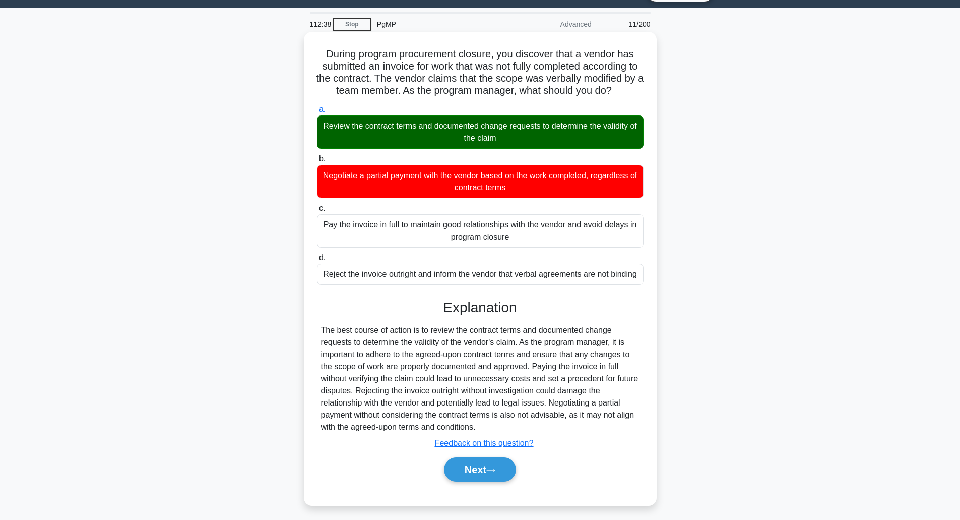
click at [424, 332] on div "The best course of action is to review the contract terms and documented change…" at bounding box center [480, 378] width 319 height 109
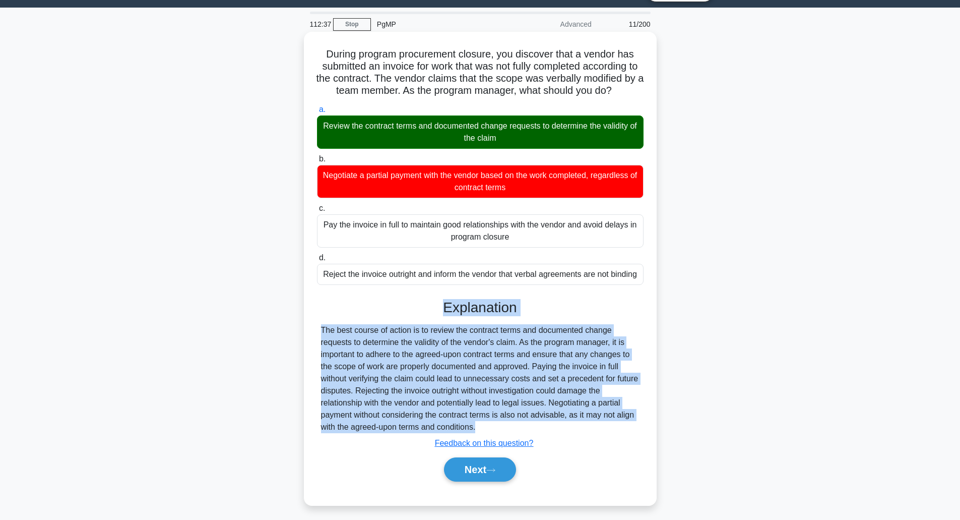
drag, startPoint x: 424, startPoint y: 332, endPoint x: 440, endPoint y: 308, distance: 29.2
click at [440, 308] on div "Explanation The best course of action is to review the contract terms and docum…" at bounding box center [480, 392] width 327 height 187
click at [440, 308] on h3 "Explanation" at bounding box center [480, 307] width 315 height 17
drag, startPoint x: 440, startPoint y: 308, endPoint x: 493, endPoint y: 429, distance: 132.5
click at [493, 429] on div "Explanation The best course of action is to review the contract terms and docum…" at bounding box center [480, 392] width 327 height 187
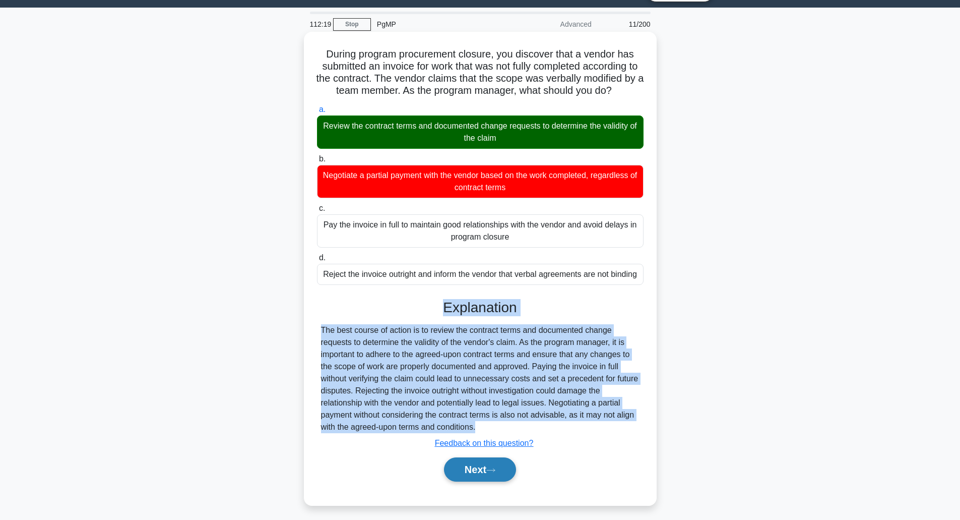
click at [493, 471] on icon at bounding box center [490, 470] width 9 height 6
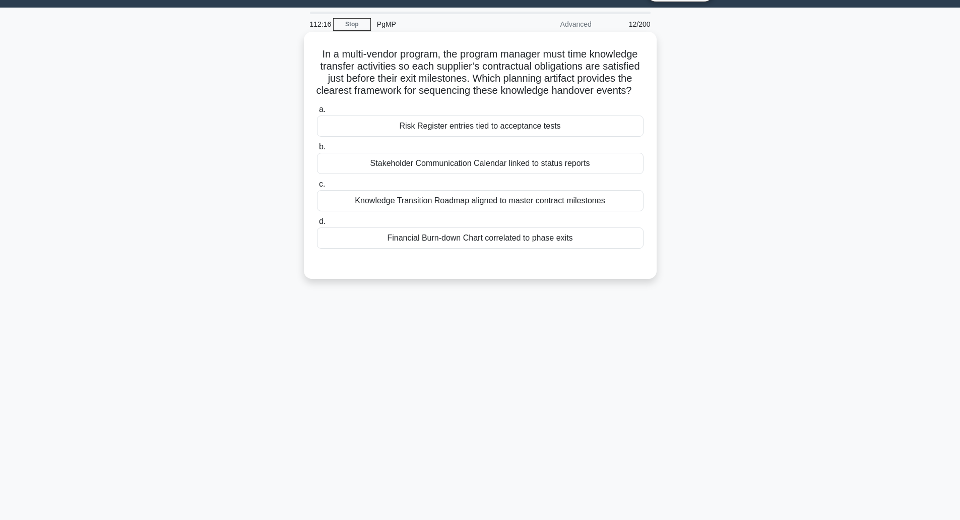
click at [349, 59] on h5 "In a multi-vendor program, the program manager must time knowledge transfer act…" at bounding box center [480, 72] width 329 height 49
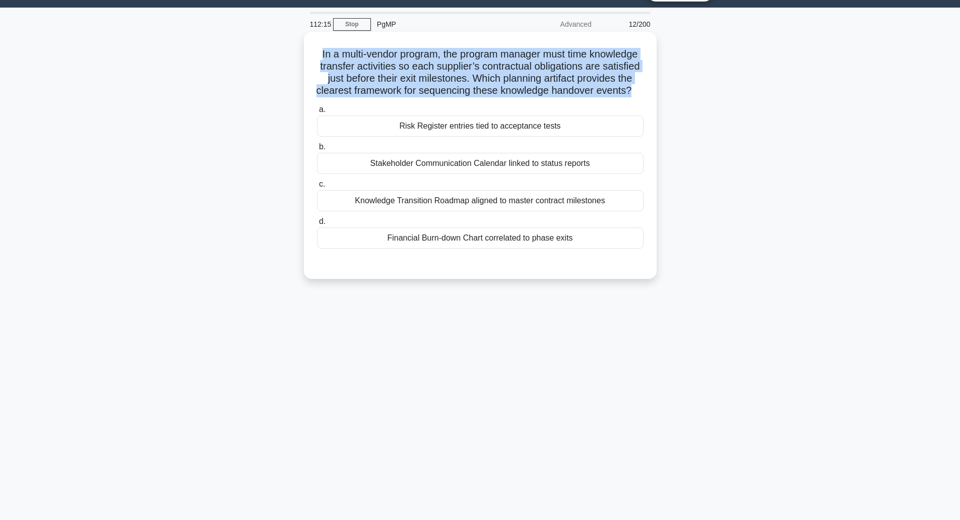
drag, startPoint x: 349, startPoint y: 59, endPoint x: 344, endPoint y: 56, distance: 6.2
click at [344, 56] on h5 "In a multi-vendor program, the program manager must time knowledge transfer act…" at bounding box center [480, 72] width 329 height 49
drag, startPoint x: 344, startPoint y: 56, endPoint x: 603, endPoint y: 80, distance: 260.7
click at [603, 80] on h5 "In a multi-vendor program, the program manager must time knowledge transfer act…" at bounding box center [480, 72] width 329 height 49
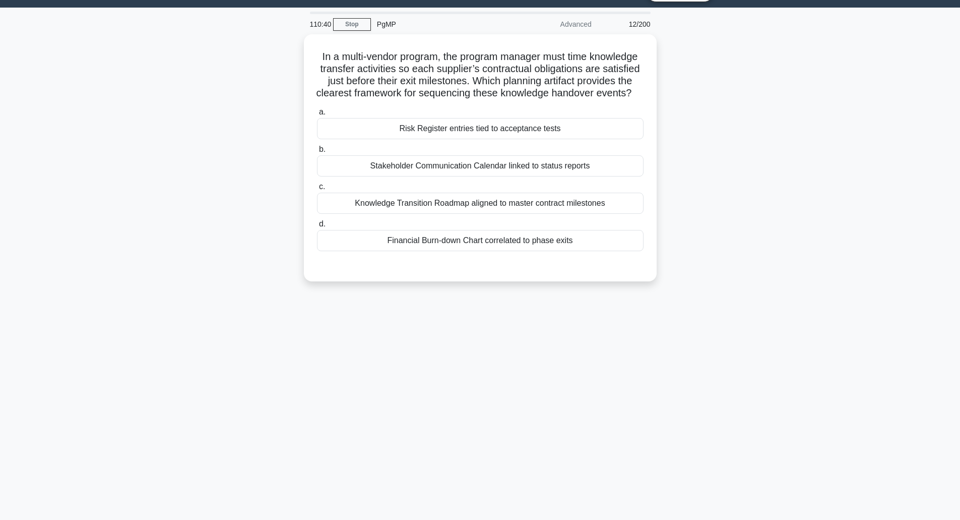
click at [273, 162] on div "In a multi-vendor program, the program manager must time knowledge transfer act…" at bounding box center [480, 163] width 665 height 259
